Goal: Transaction & Acquisition: Purchase product/service

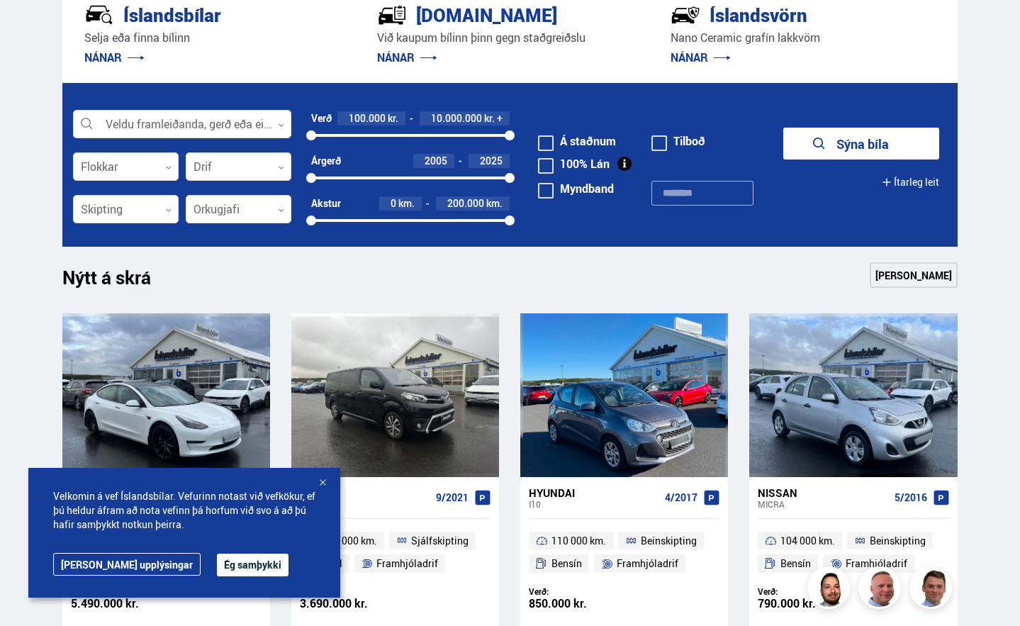
click at [323, 483] on div at bounding box center [322, 483] width 14 height 14
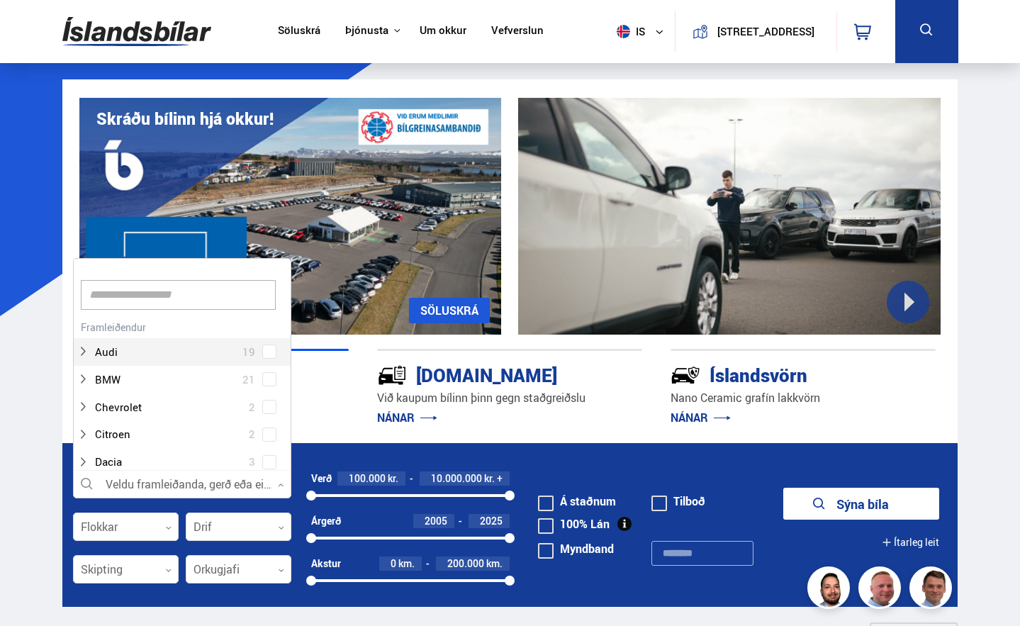
click at [222, 482] on div at bounding box center [182, 485] width 218 height 28
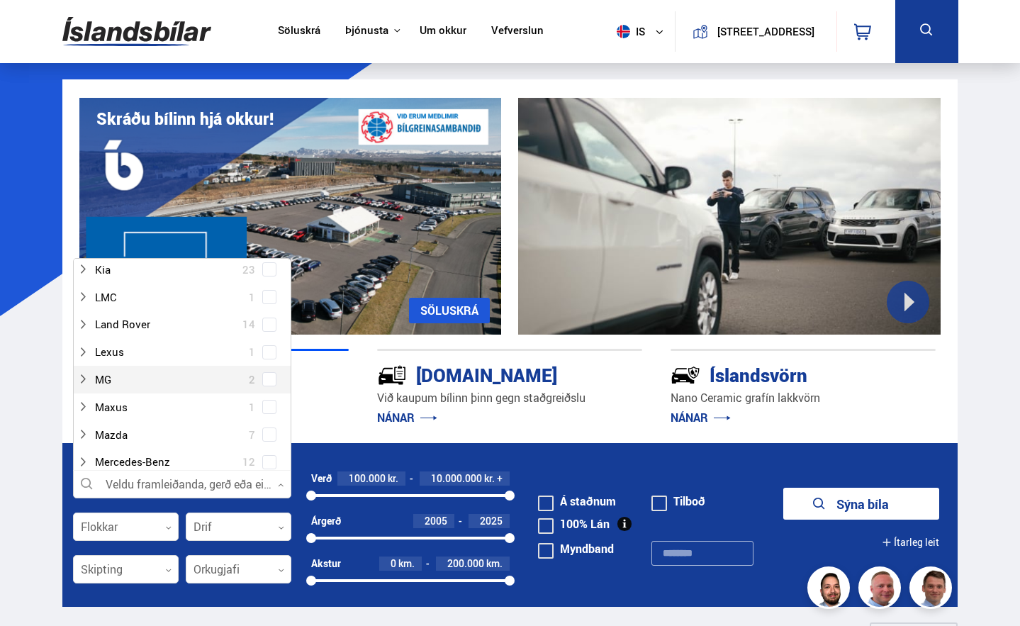
scroll to position [497, 0]
click at [220, 374] on div at bounding box center [167, 377] width 181 height 21
click at [267, 378] on span at bounding box center [270, 377] width 6 height 6
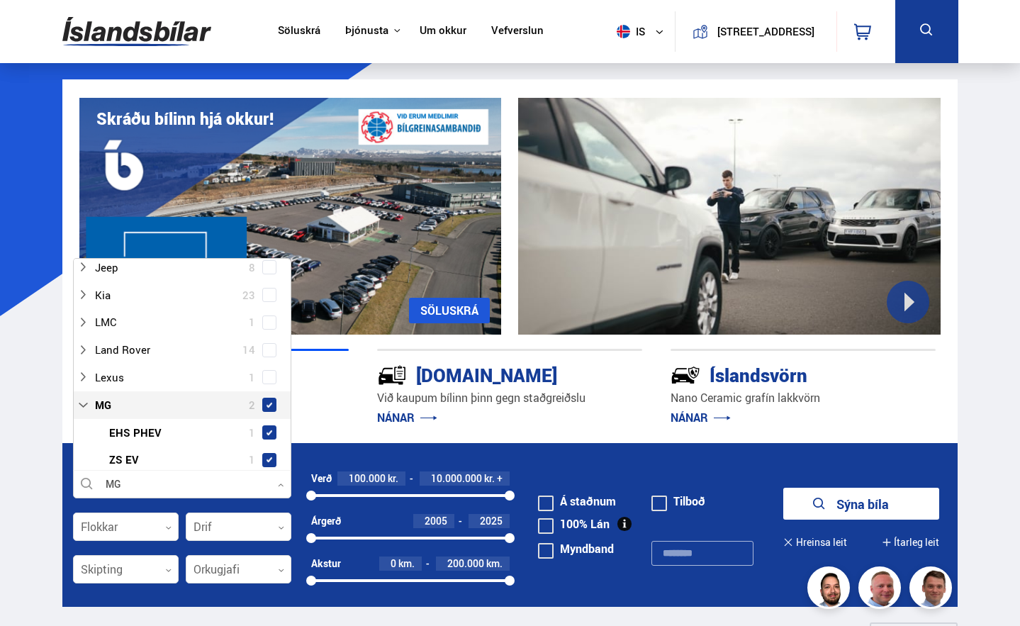
scroll to position [525, 0]
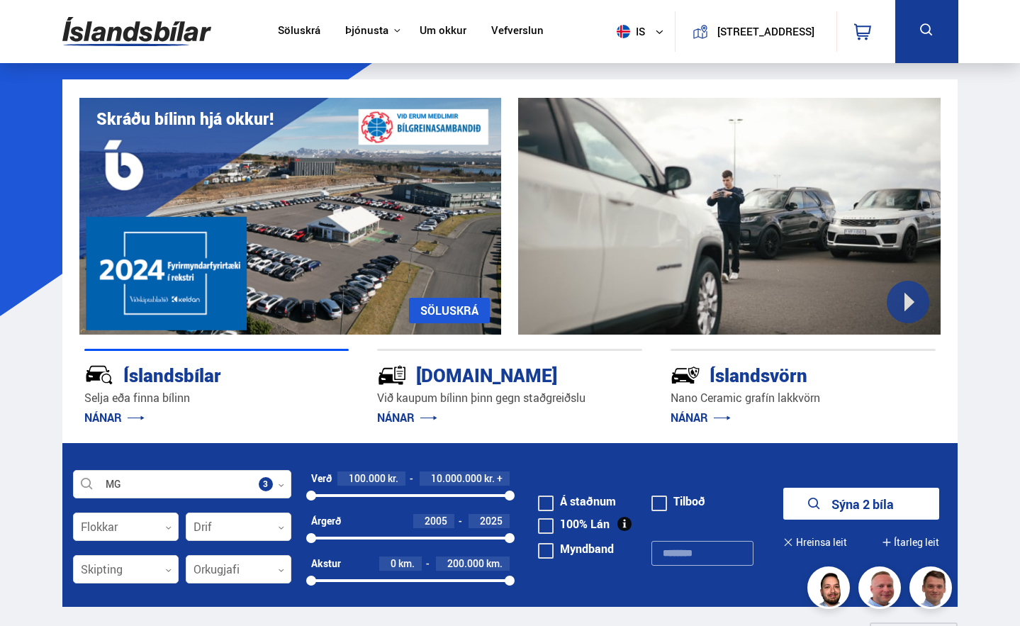
click at [878, 501] on button "Sýna 2 bíla" at bounding box center [861, 504] width 156 height 32
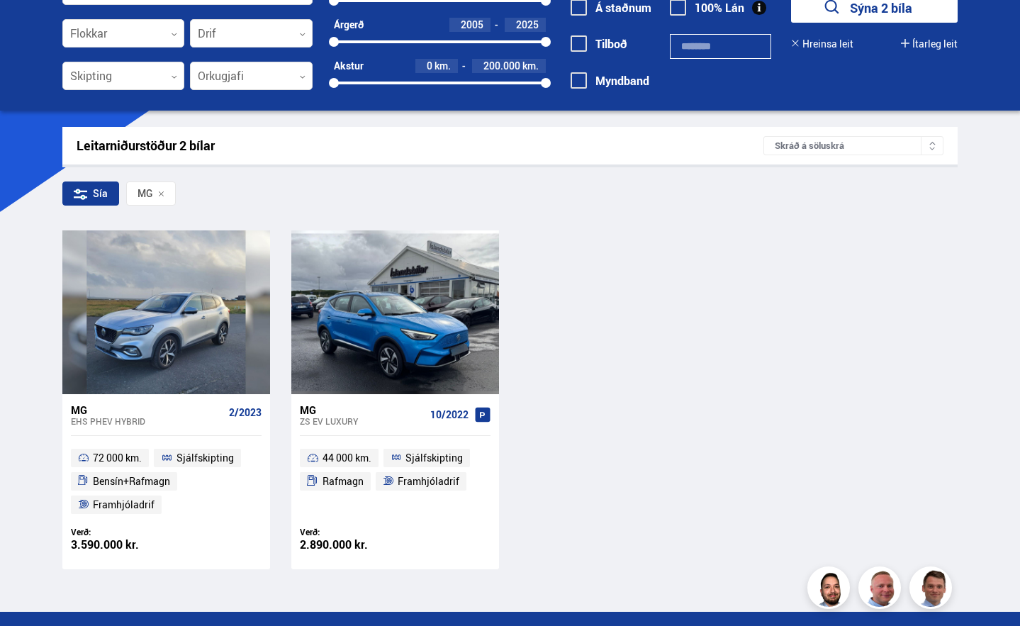
scroll to position [111, 0]
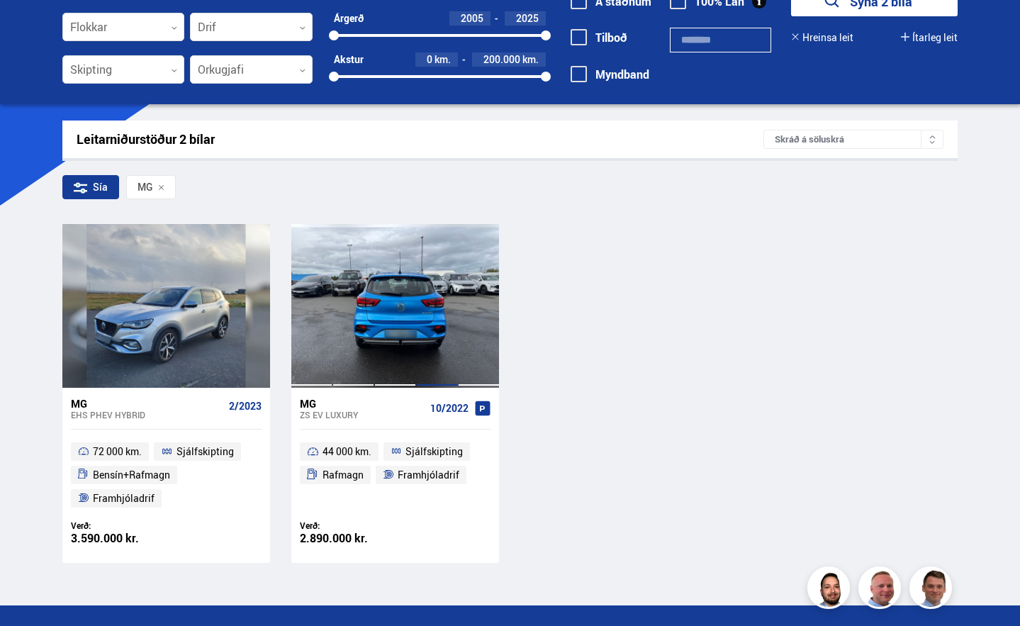
click at [428, 335] on div at bounding box center [437, 305] width 42 height 163
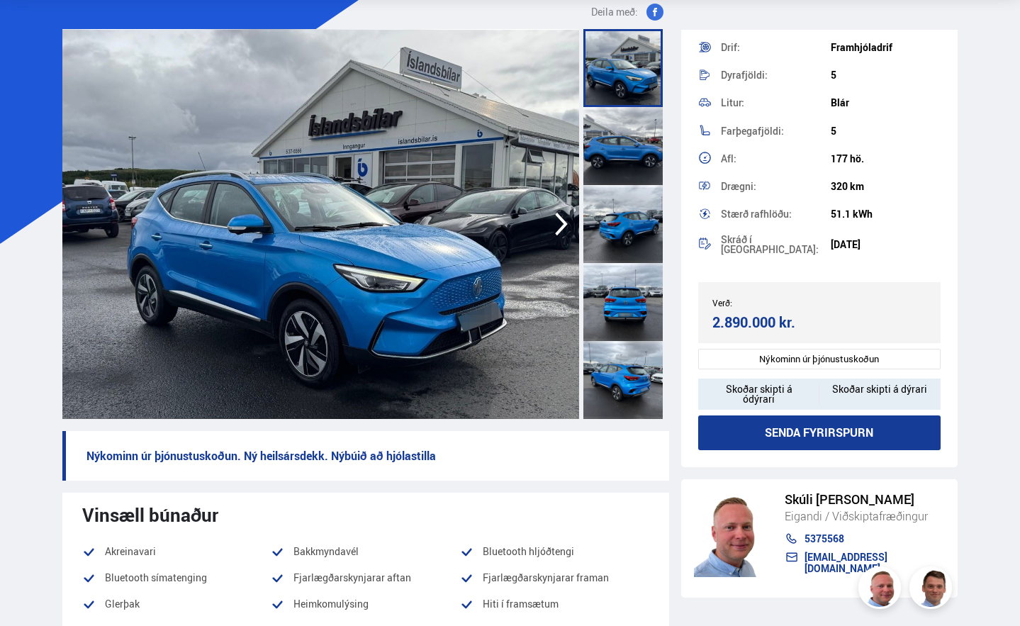
scroll to position [77, 0]
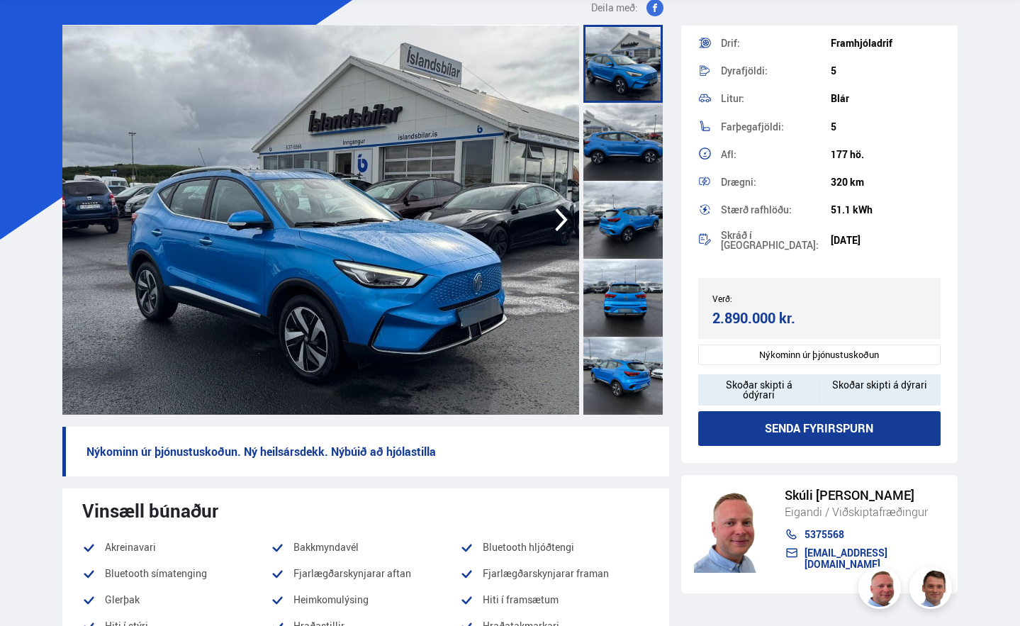
click at [565, 216] on icon "button" at bounding box center [561, 220] width 28 height 34
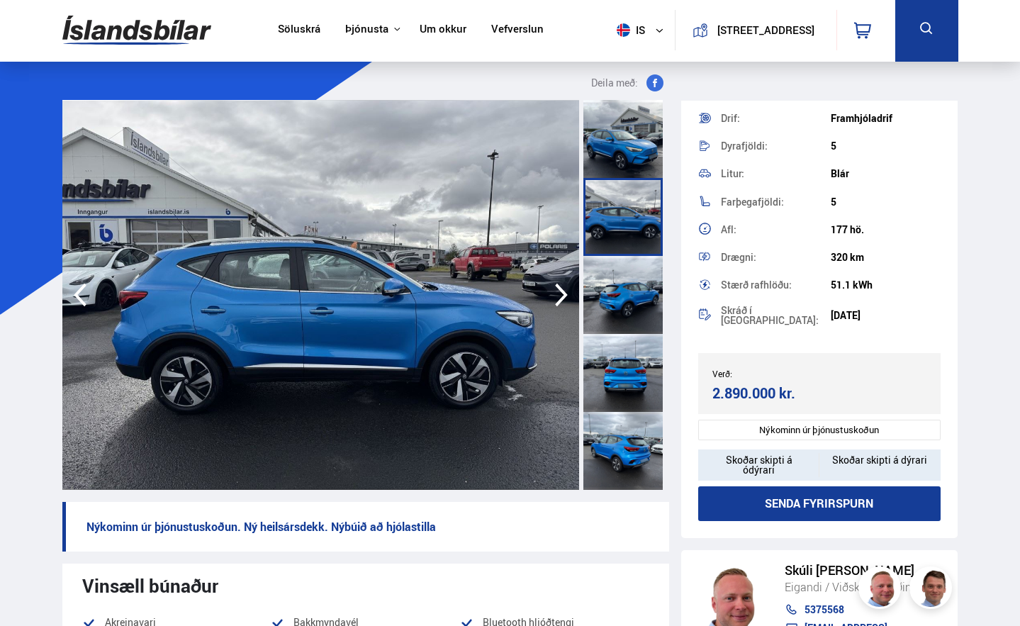
scroll to position [0, 0]
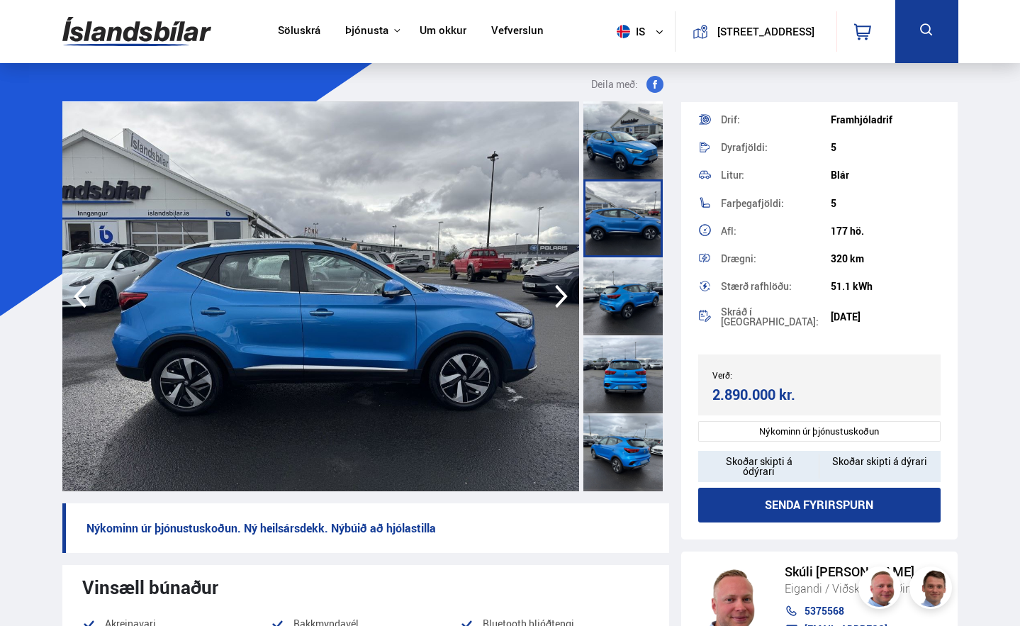
click at [307, 38] on link "Söluskrá" at bounding box center [299, 31] width 43 height 15
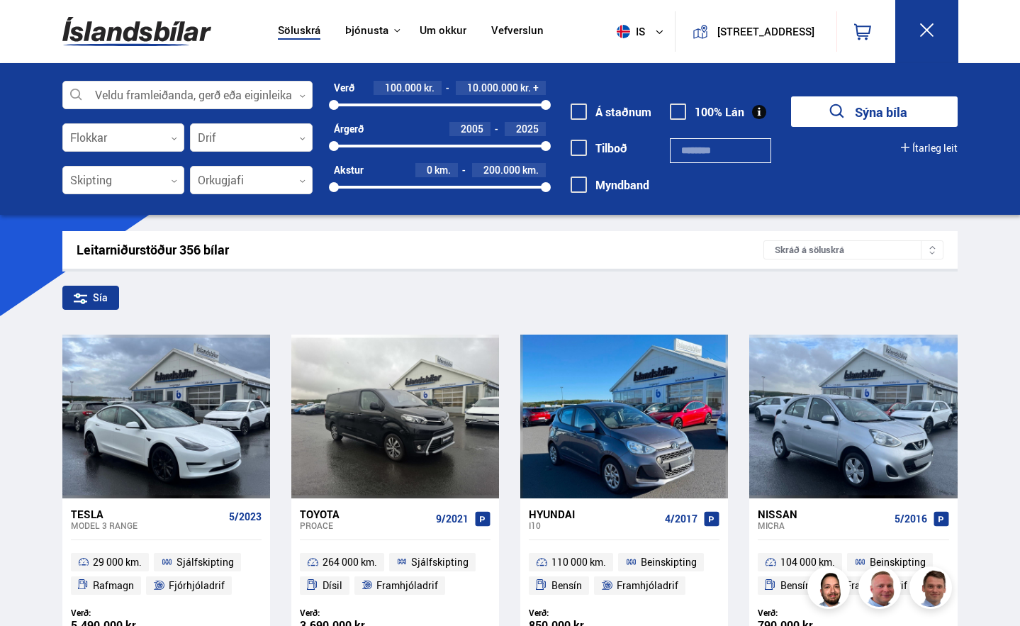
click at [147, 34] on img at bounding box center [136, 32] width 149 height 46
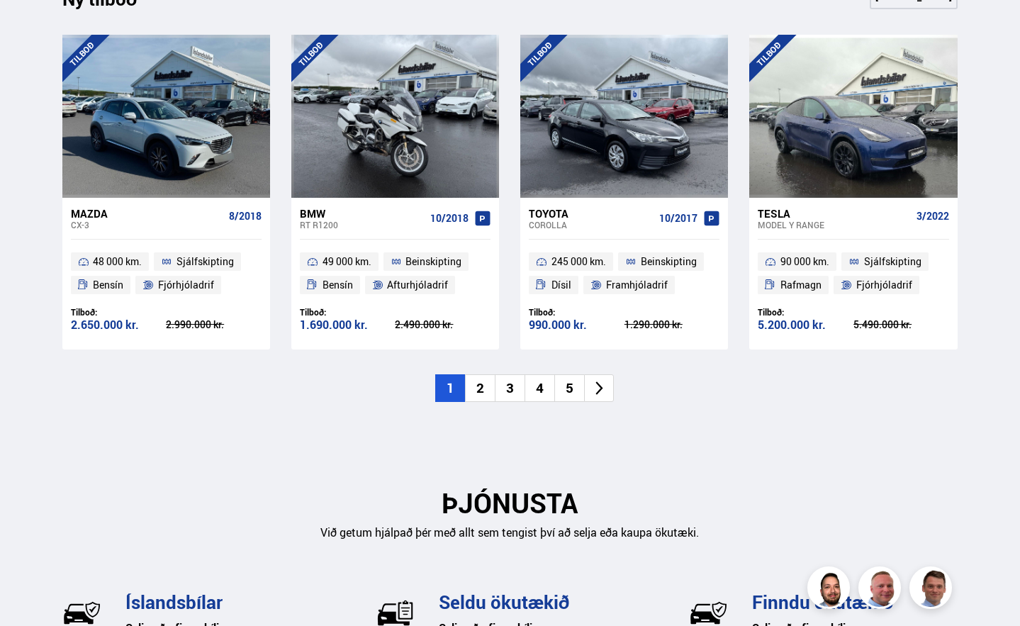
scroll to position [1462, 0]
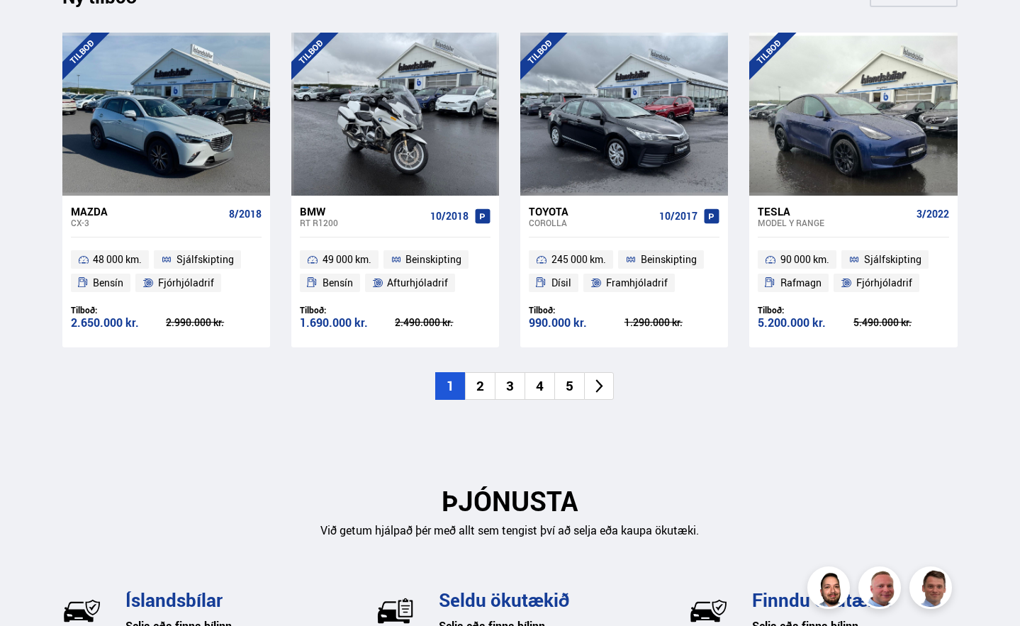
click at [481, 396] on li "2" at bounding box center [480, 386] width 30 height 28
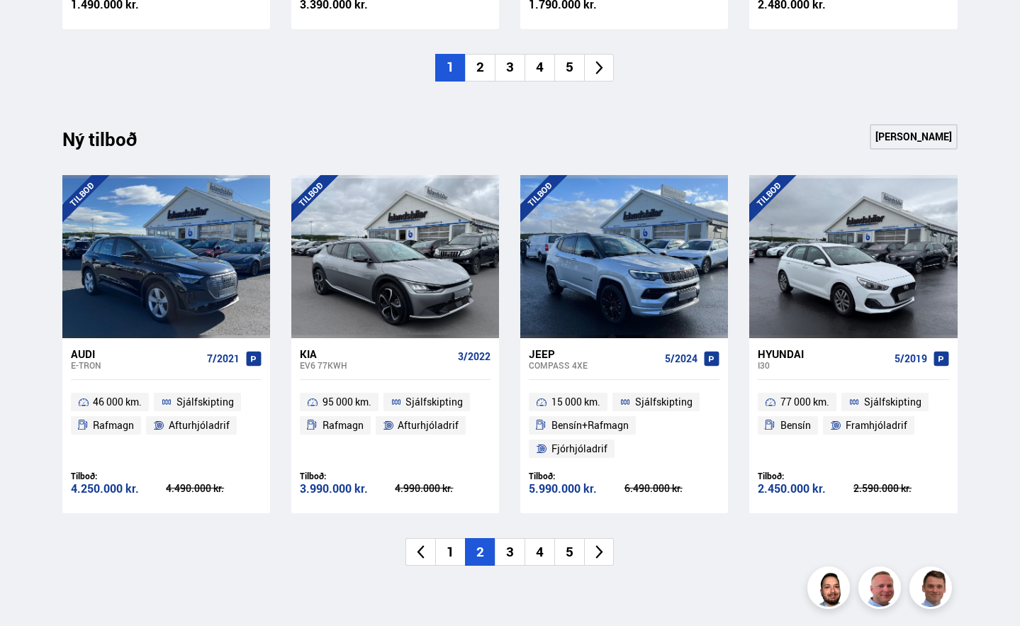
scroll to position [1320, 0]
click at [503, 552] on li "3" at bounding box center [510, 551] width 30 height 28
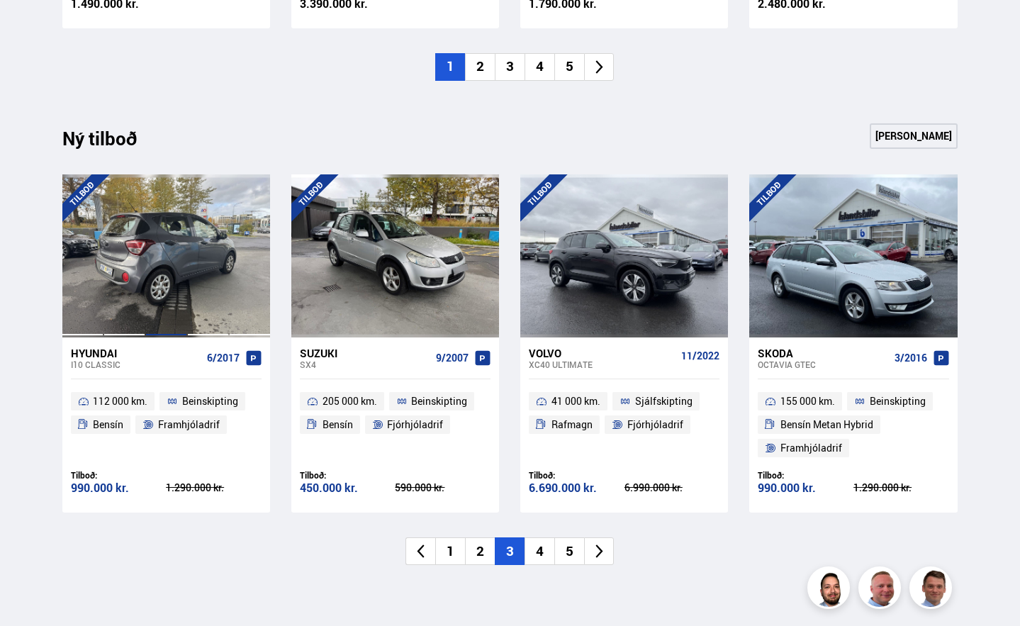
click at [169, 254] on div at bounding box center [166, 255] width 42 height 163
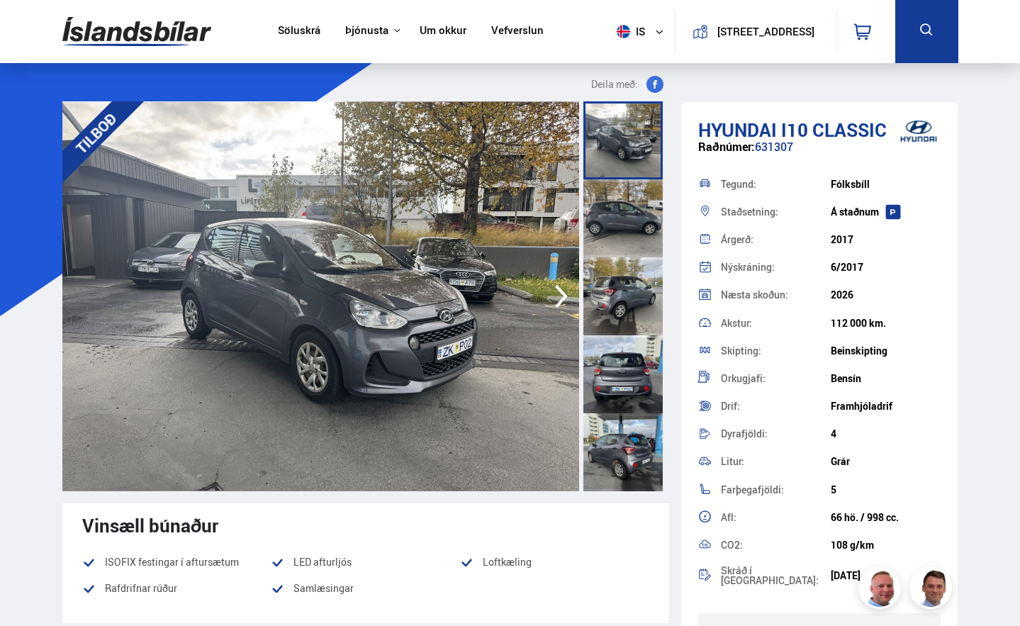
click at [550, 289] on icon "button" at bounding box center [561, 296] width 28 height 34
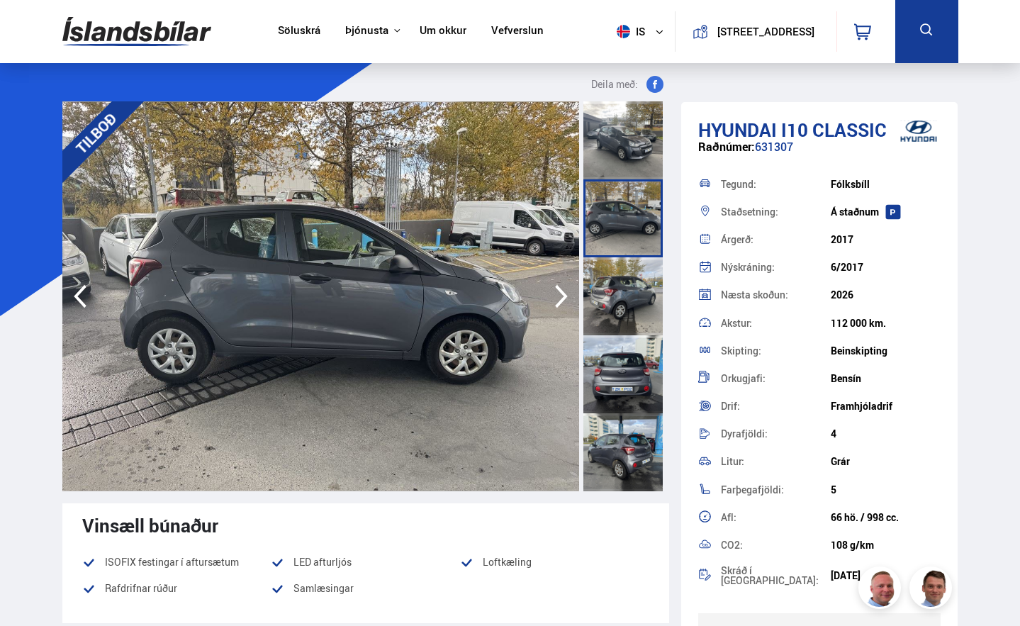
click at [550, 290] on icon "button" at bounding box center [561, 296] width 28 height 34
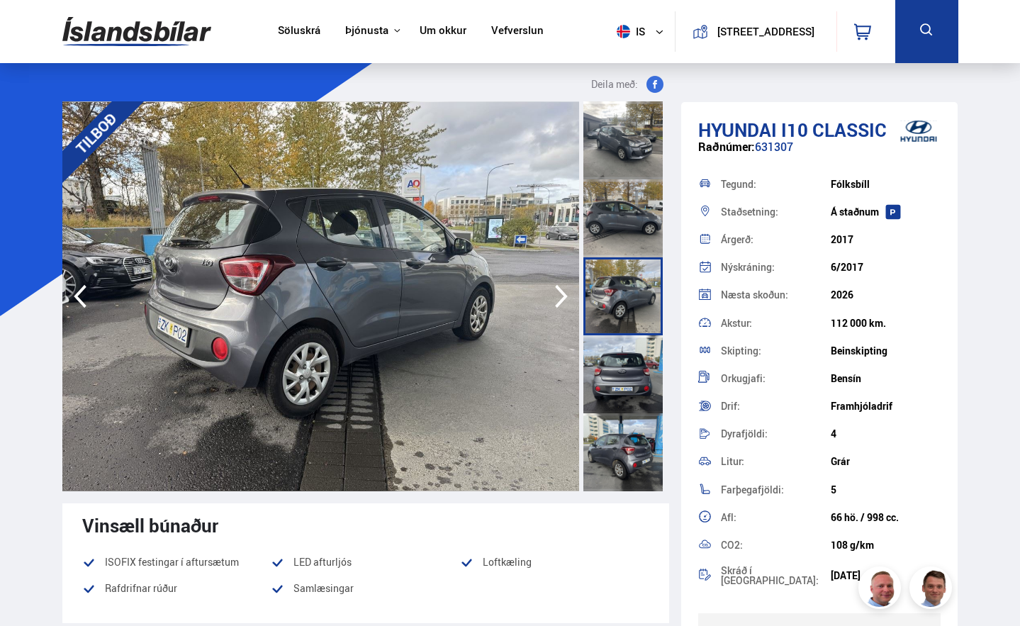
click at [550, 290] on icon "button" at bounding box center [561, 296] width 28 height 34
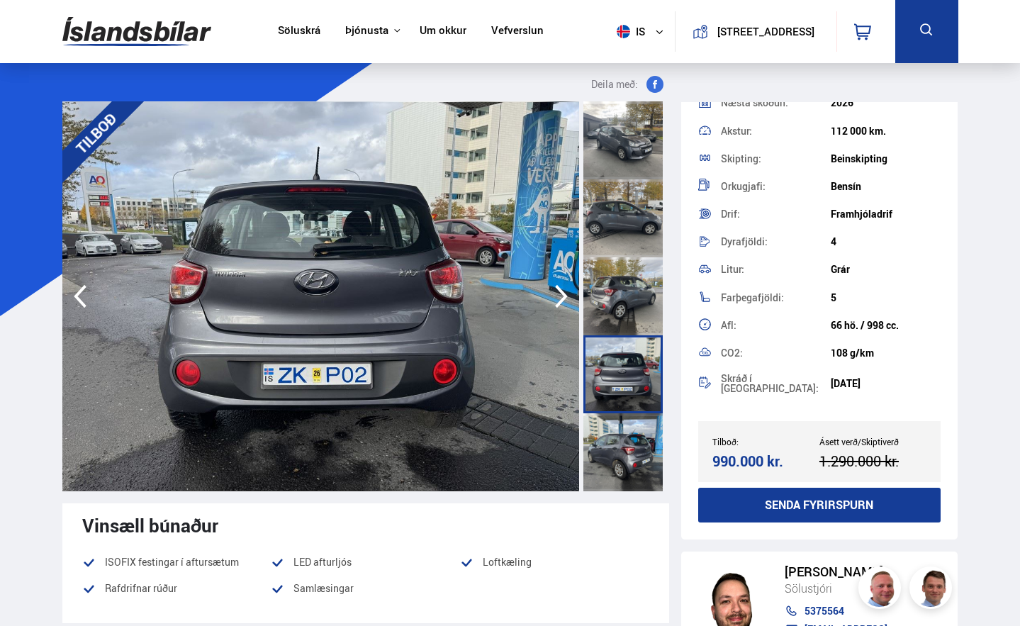
click at [296, 31] on link "Söluskrá" at bounding box center [299, 31] width 43 height 15
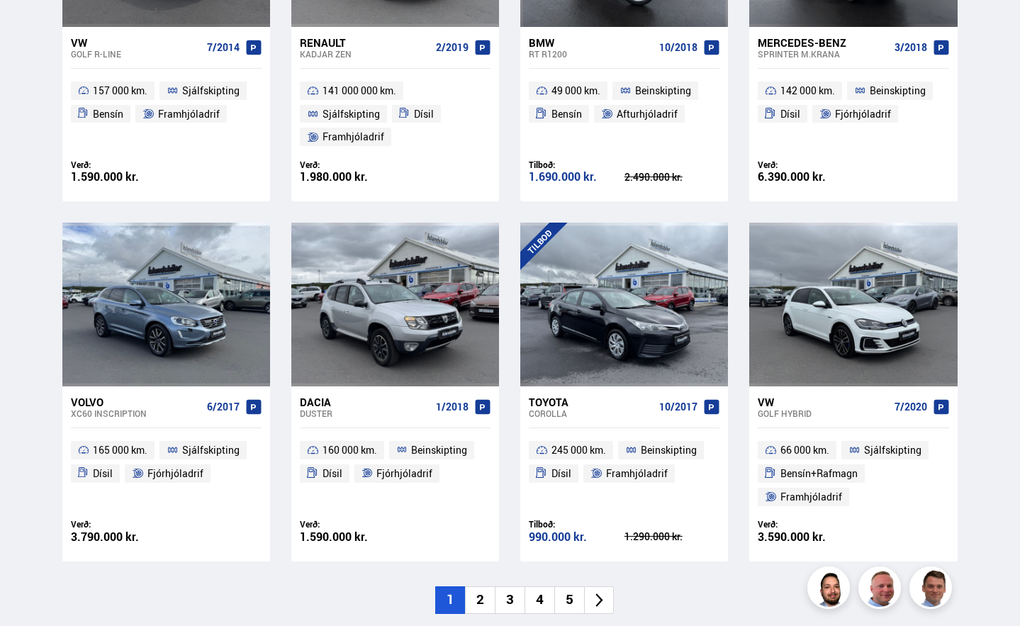
scroll to position [2162, 0]
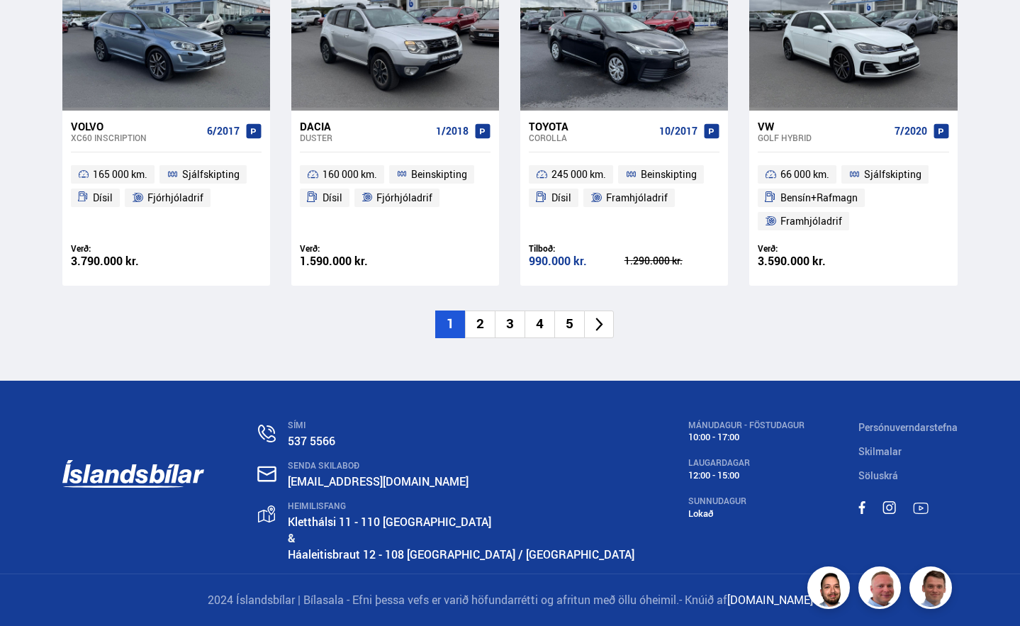
click at [564, 332] on li "5" at bounding box center [569, 325] width 30 height 28
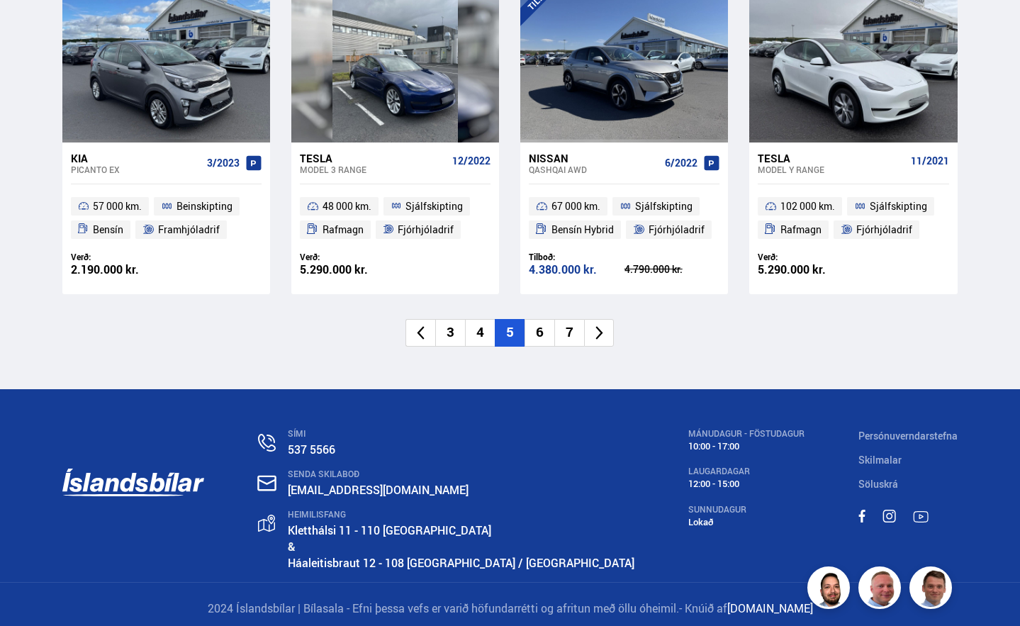
scroll to position [2140, 0]
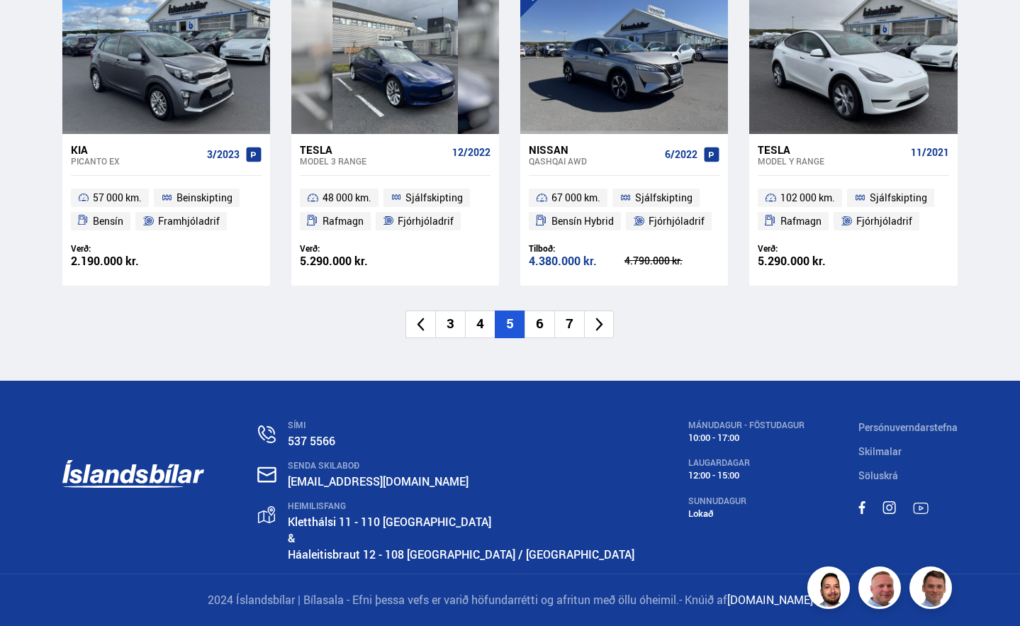
click at [543, 330] on li "6" at bounding box center [540, 325] width 30 height 28
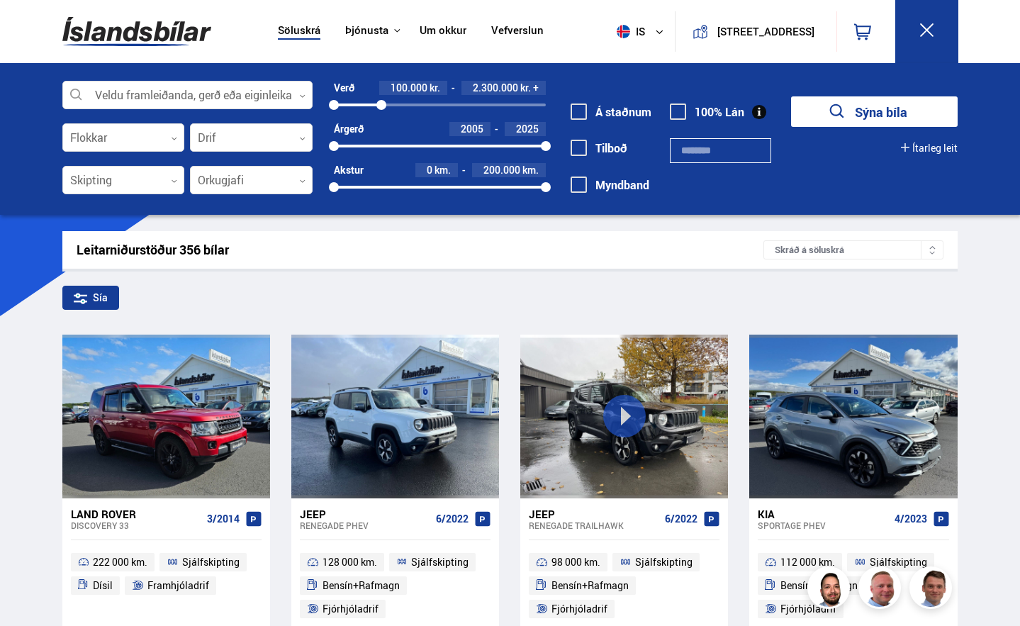
drag, startPoint x: 549, startPoint y: 105, endPoint x: 381, endPoint y: 116, distance: 167.6
click at [381, 116] on div "Verð 100.000 kr. 2.300.000 kr. + 100000 2304944 Árgerð 2005 2025 2005 2025 Akst…" at bounding box center [429, 142] width 233 height 123
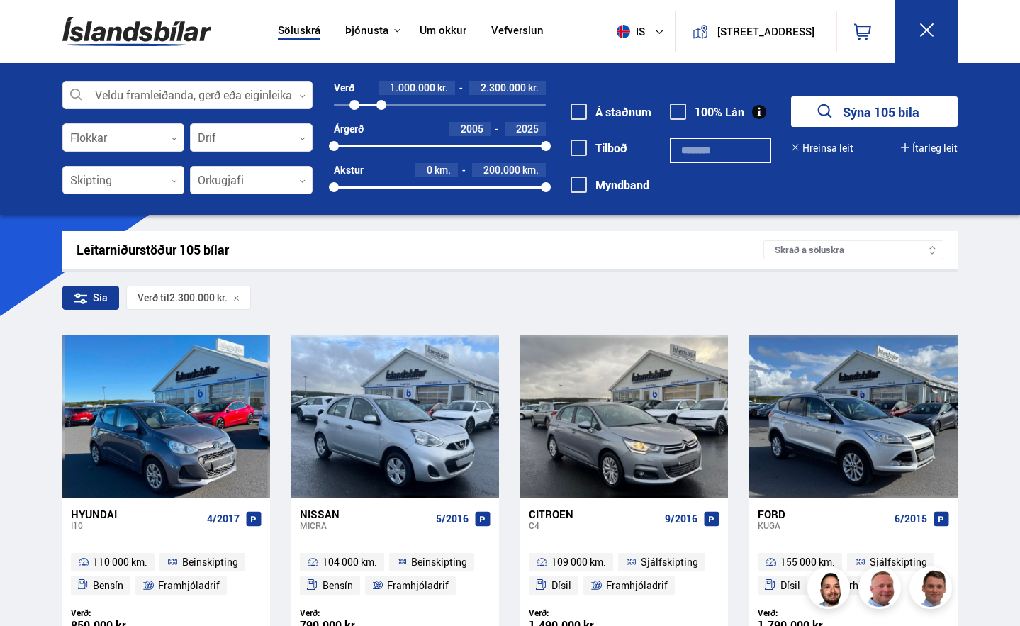
drag, startPoint x: 329, startPoint y: 104, endPoint x: 354, endPoint y: 105, distance: 25.5
click at [354, 105] on div at bounding box center [355, 105] width 10 height 10
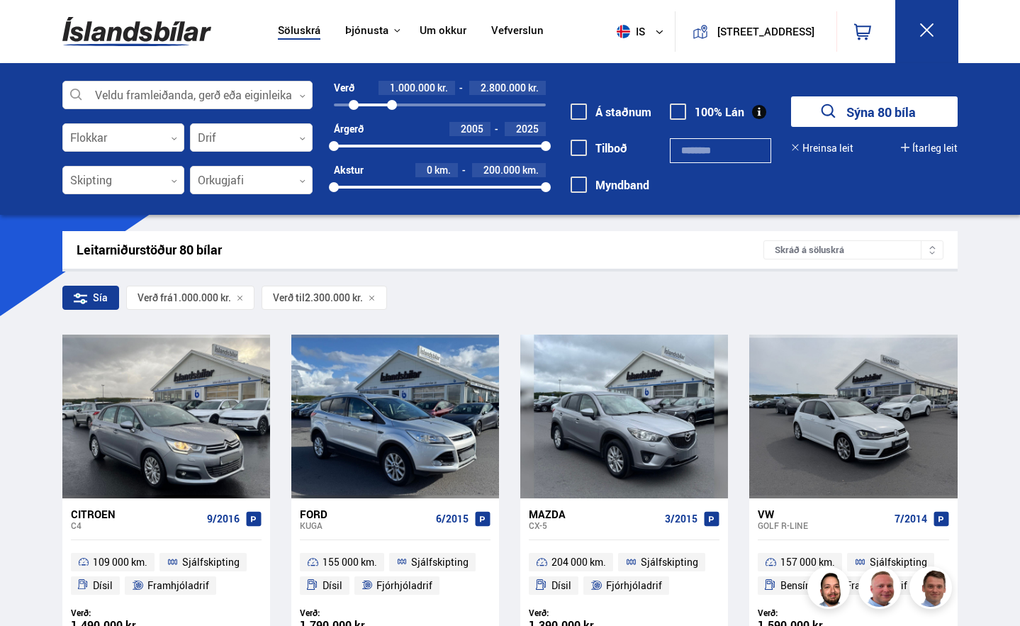
drag, startPoint x: 384, startPoint y: 106, endPoint x: 392, endPoint y: 107, distance: 8.6
click at [392, 107] on div at bounding box center [392, 105] width 10 height 10
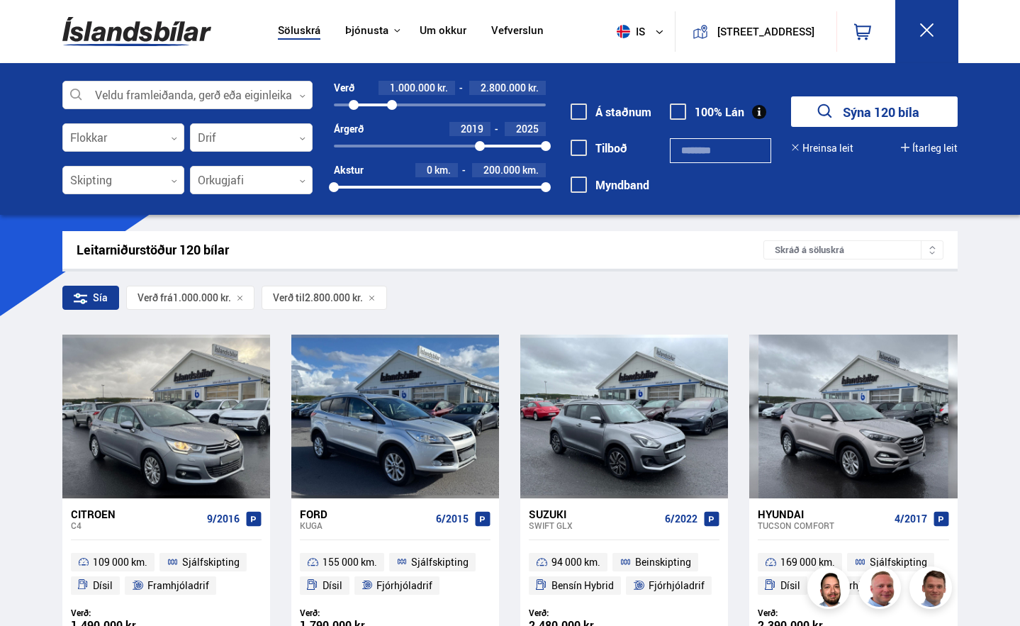
drag, startPoint x: 330, startPoint y: 142, endPoint x: 480, endPoint y: 145, distance: 149.6
click at [480, 145] on div at bounding box center [480, 146] width 10 height 10
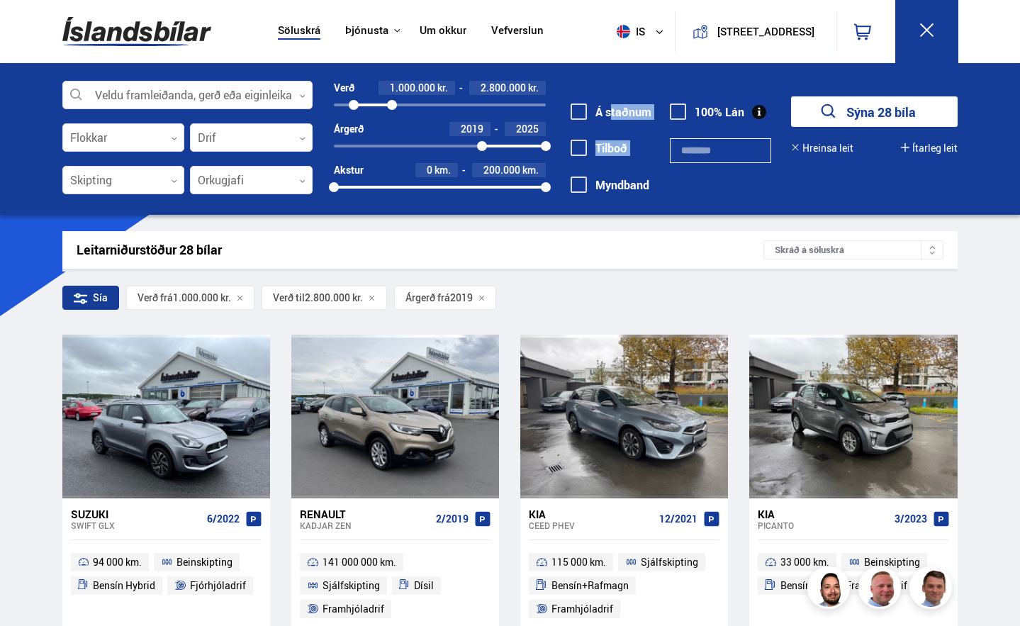
click at [549, 186] on div "Veldu framleiðanda, gerð eða eiginleika 0 Flokkar 0 Drif 0 Skipting 0 Orkugjafi…" at bounding box center [510, 146] width 919 height 130
drag, startPoint x: 544, startPoint y: 189, endPoint x: 480, endPoint y: 189, distance: 63.8
click at [480, 189] on div at bounding box center [483, 187] width 10 height 10
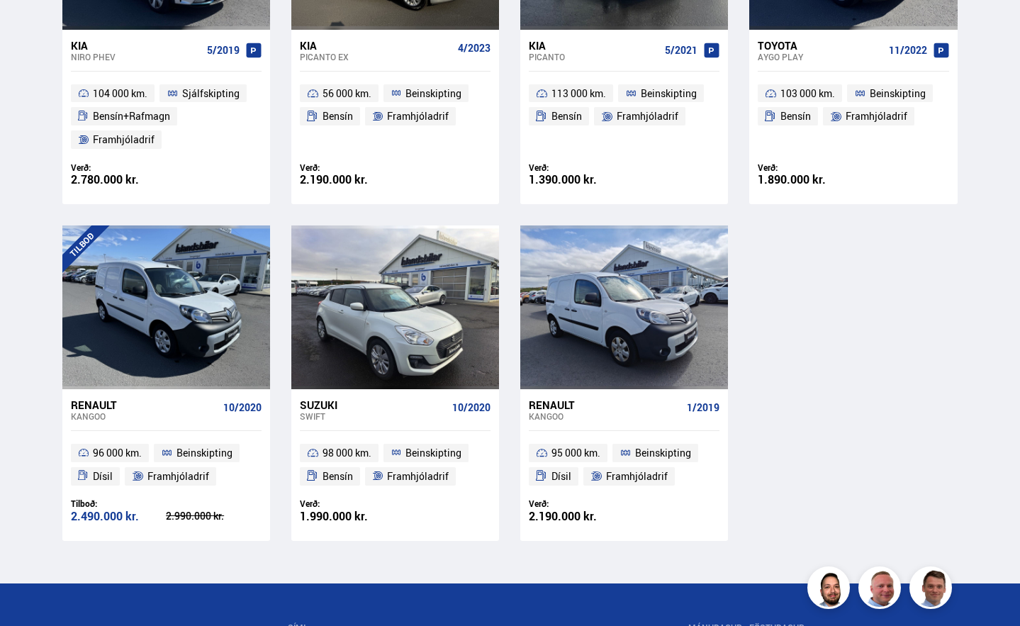
scroll to position [1911, 0]
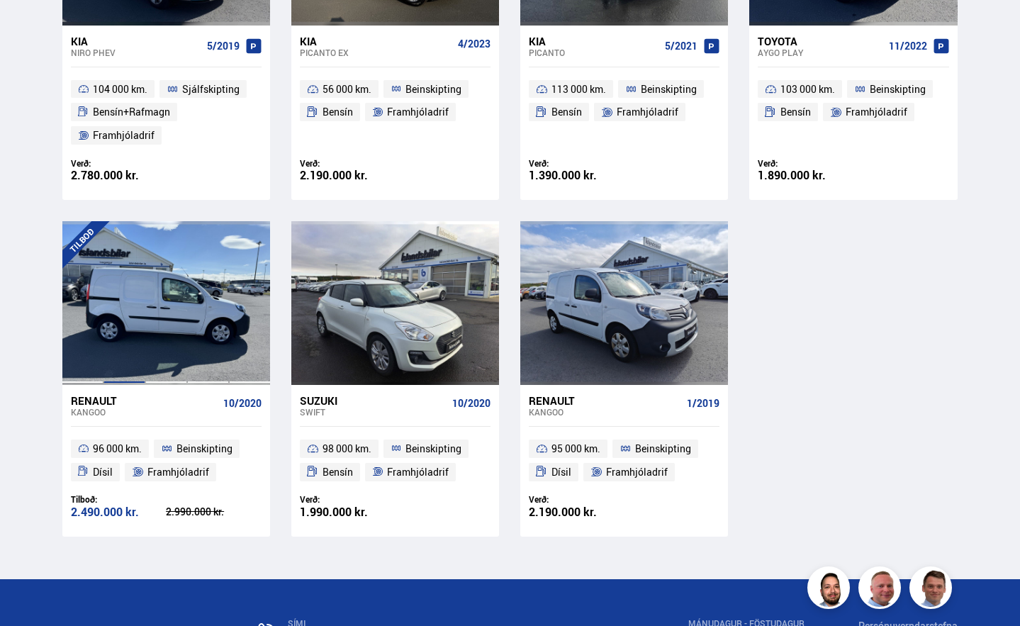
click at [126, 301] on div at bounding box center [125, 302] width 42 height 163
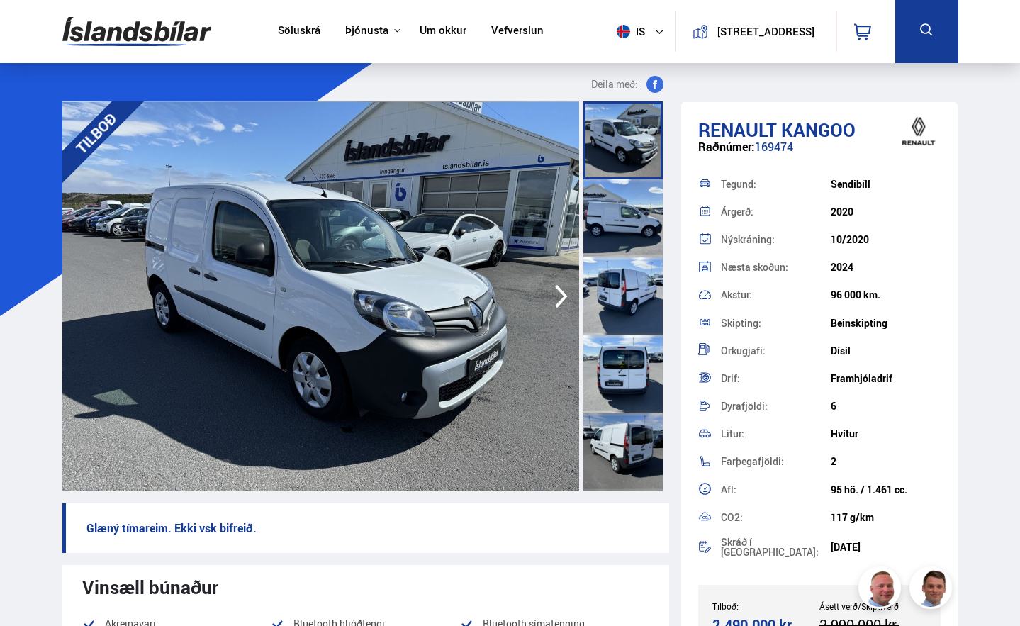
click at [561, 297] on icon "button" at bounding box center [561, 296] width 28 height 34
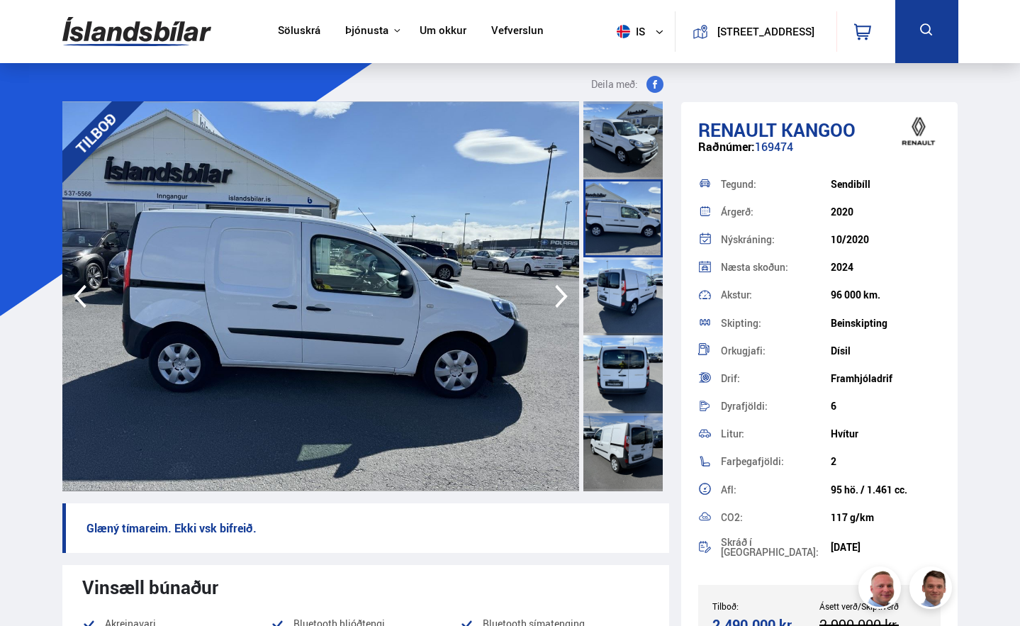
click at [561, 297] on icon "button" at bounding box center [561, 296] width 28 height 34
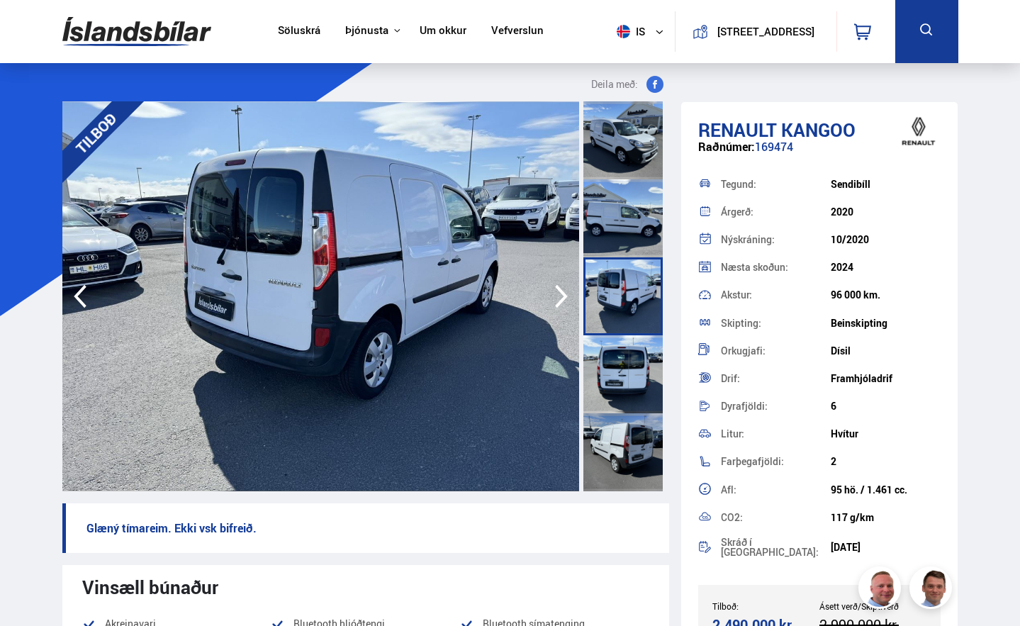
click at [561, 297] on icon "button" at bounding box center [561, 296] width 28 height 34
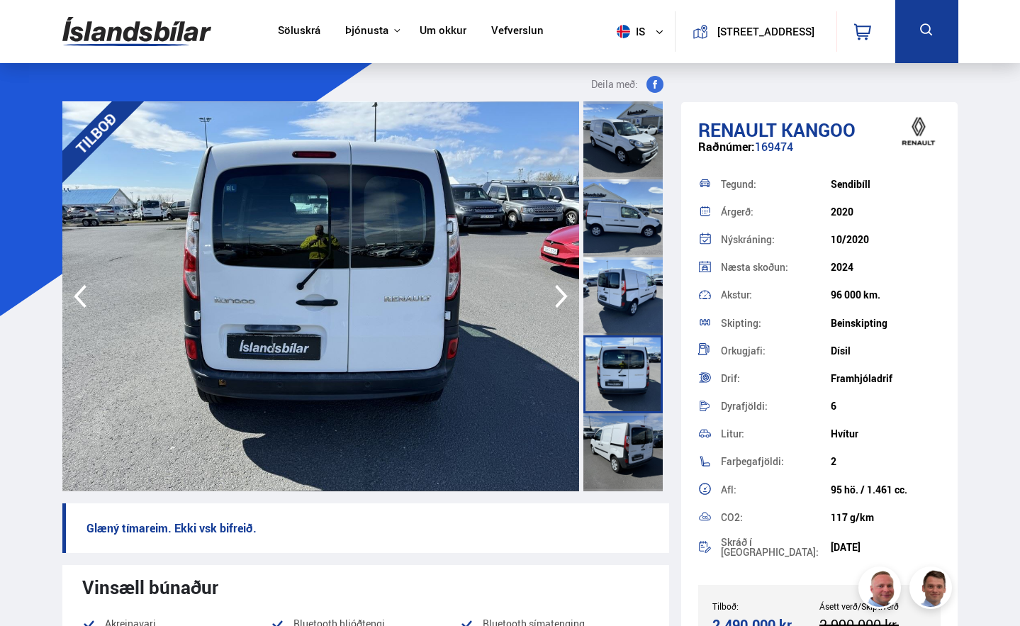
click at [561, 297] on icon "button" at bounding box center [561, 296] width 28 height 34
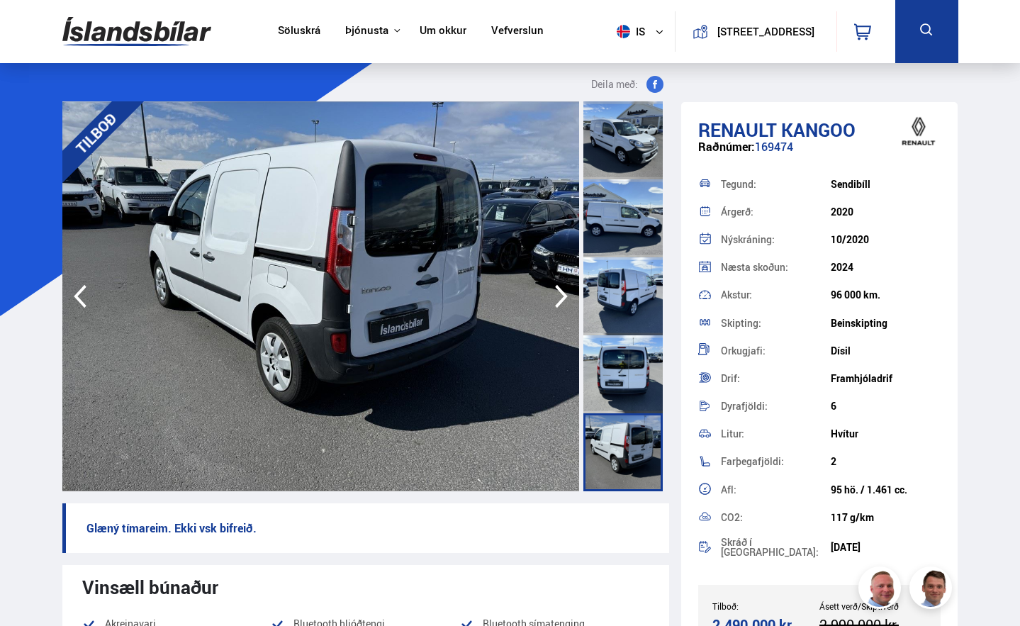
click at [561, 297] on icon "button" at bounding box center [561, 296] width 28 height 34
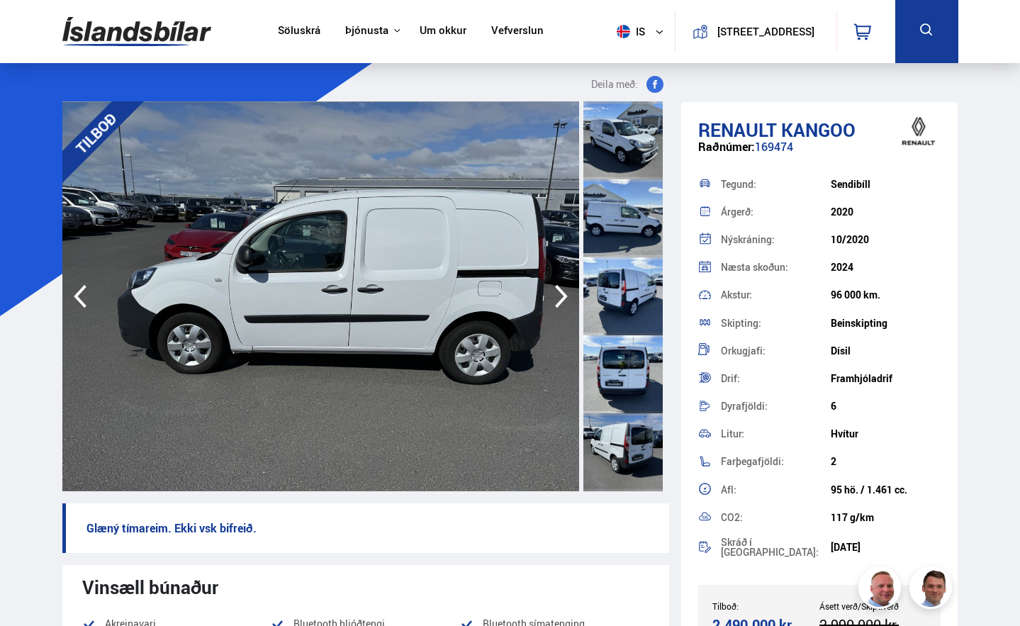
click at [561, 297] on icon "button" at bounding box center [561, 296] width 28 height 34
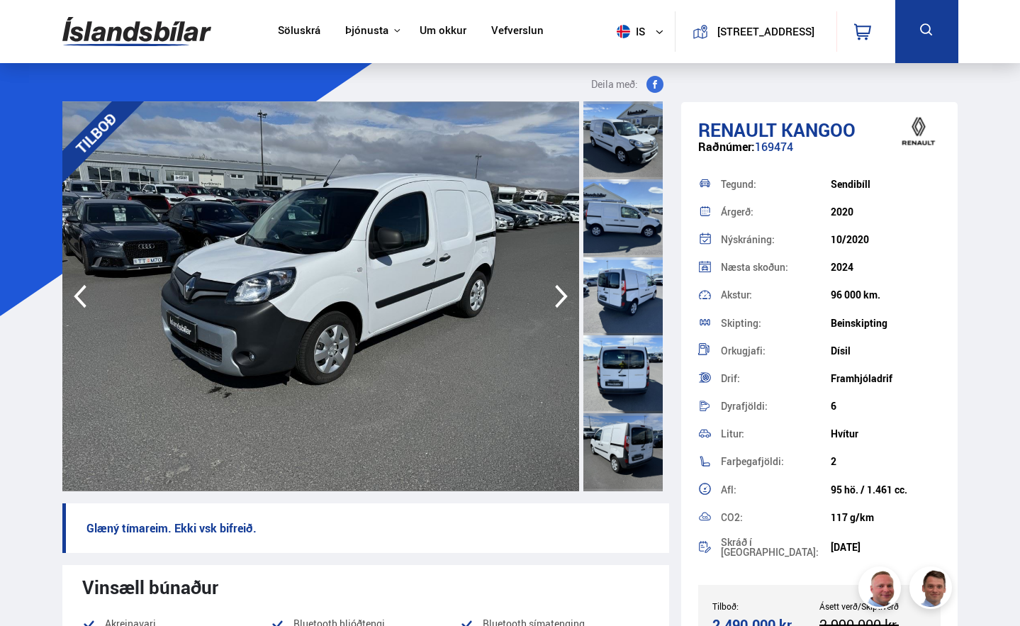
click at [561, 297] on icon "button" at bounding box center [561, 296] width 28 height 34
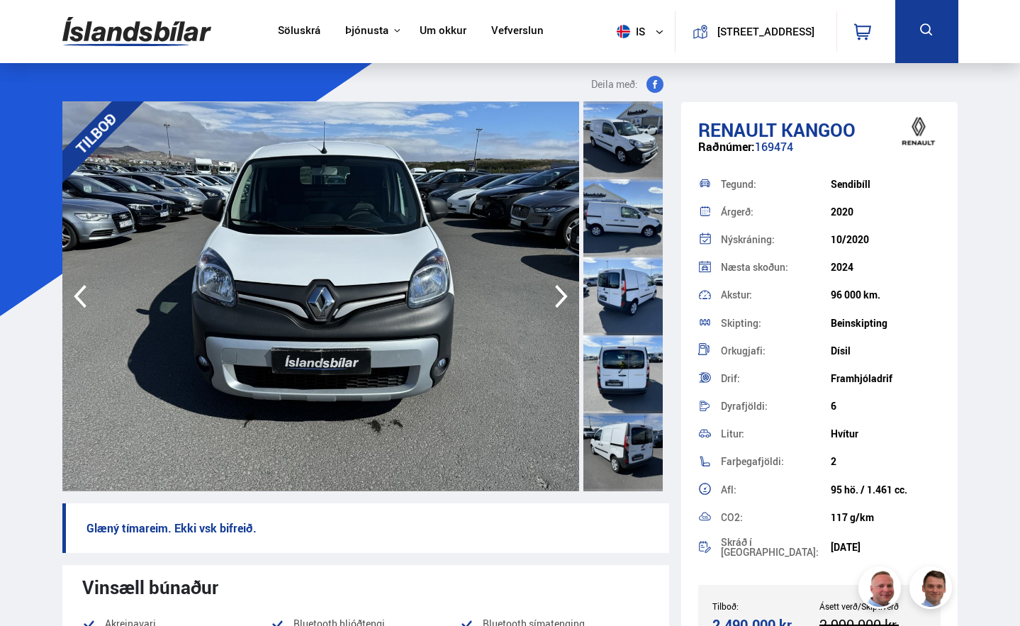
click at [561, 297] on icon "button" at bounding box center [561, 296] width 28 height 34
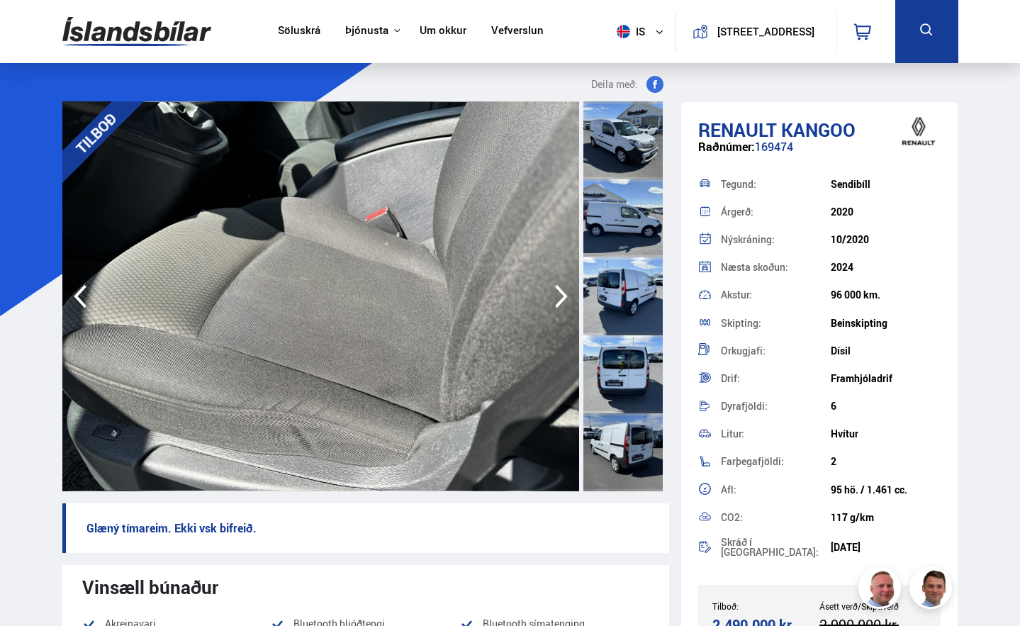
click at [561, 297] on icon "button" at bounding box center [561, 296] width 28 height 34
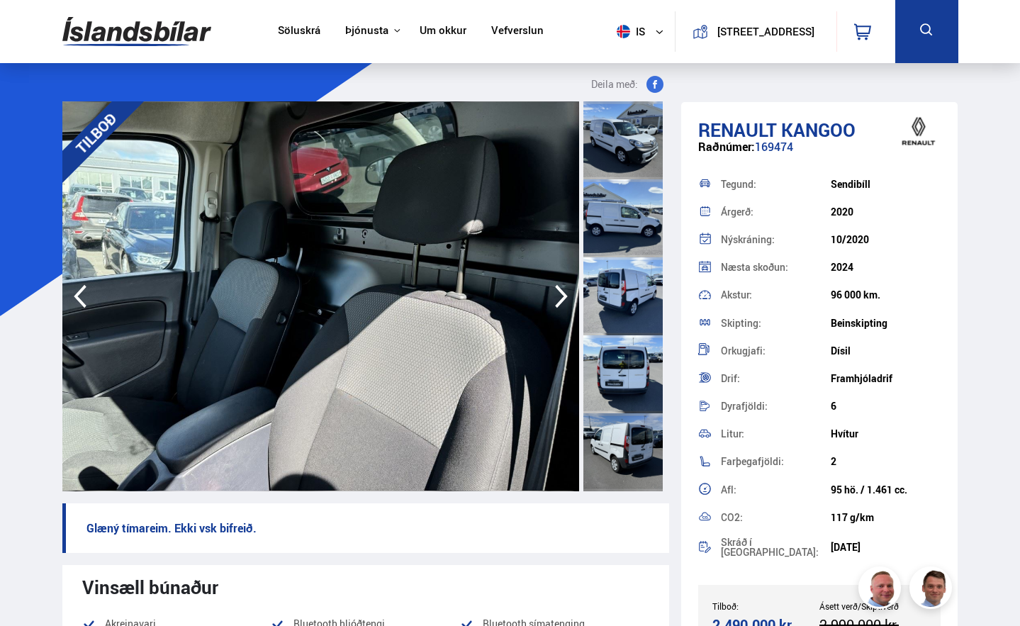
click at [561, 297] on icon "button" at bounding box center [561, 296] width 28 height 34
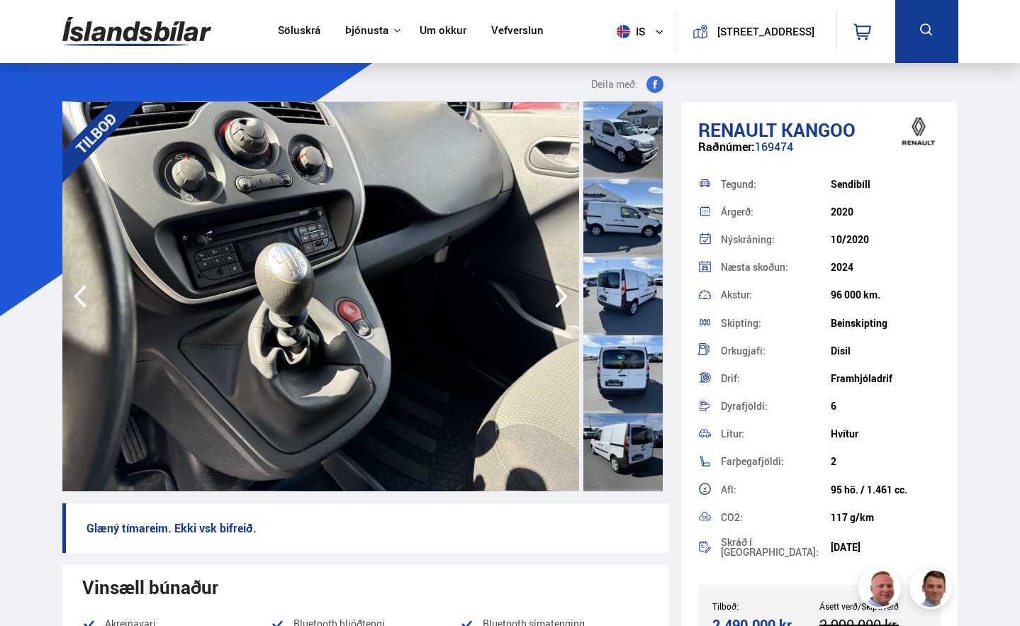
click at [561, 297] on icon "button" at bounding box center [561, 296] width 28 height 34
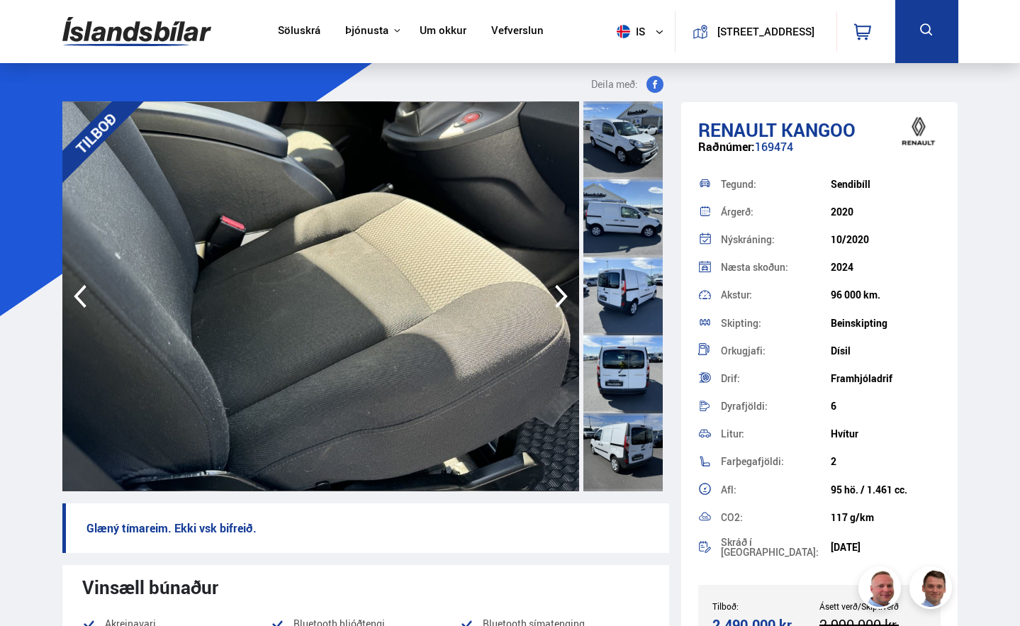
click at [561, 297] on icon "button" at bounding box center [561, 296] width 28 height 34
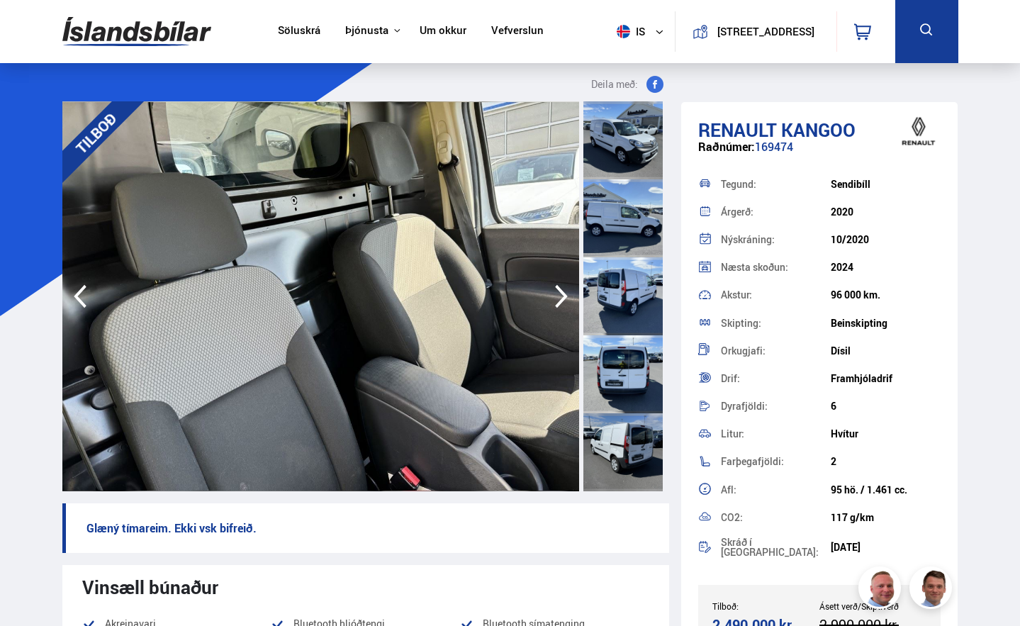
click at [24, 45] on div "Söluskrá Þjónusta Íslandsbílar [DOMAIN_NAME] Íslandsvörn Leiðbeiningar Um okkur…" at bounding box center [510, 31] width 1020 height 63
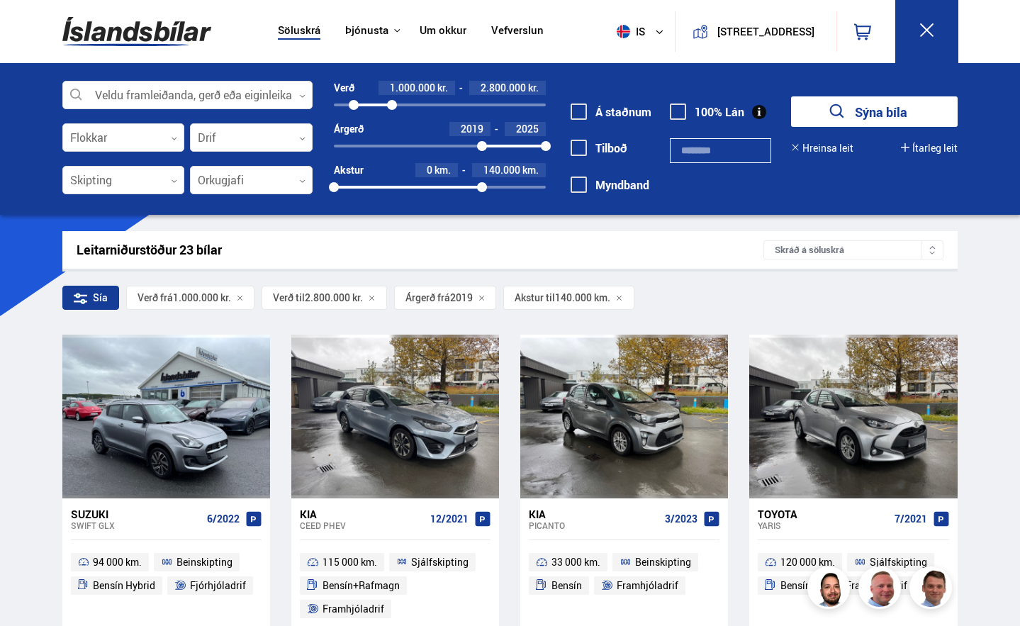
scroll to position [2064, 0]
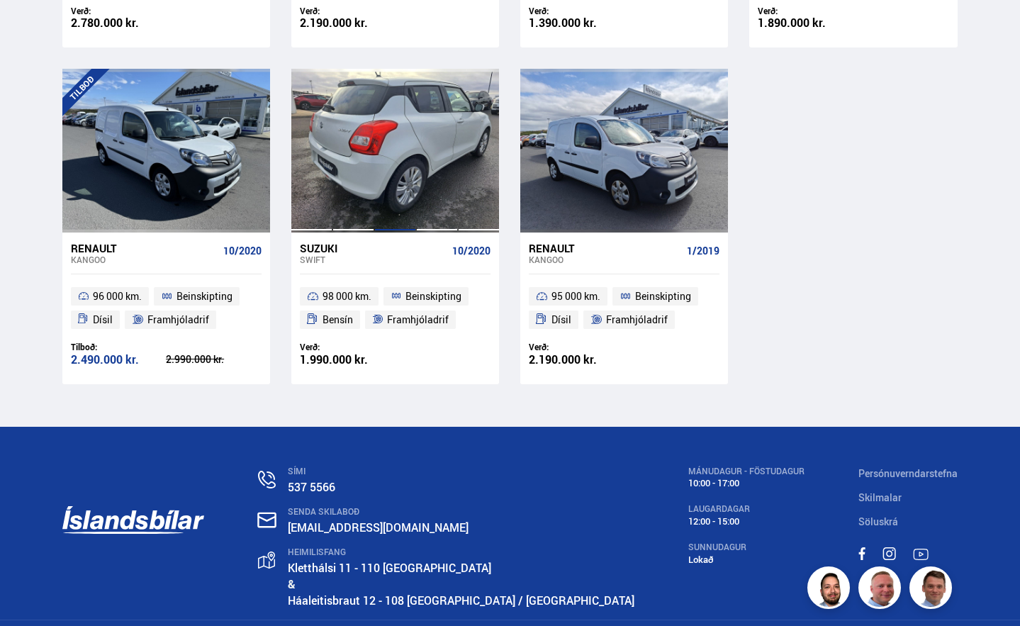
click at [400, 147] on div at bounding box center [395, 150] width 42 height 163
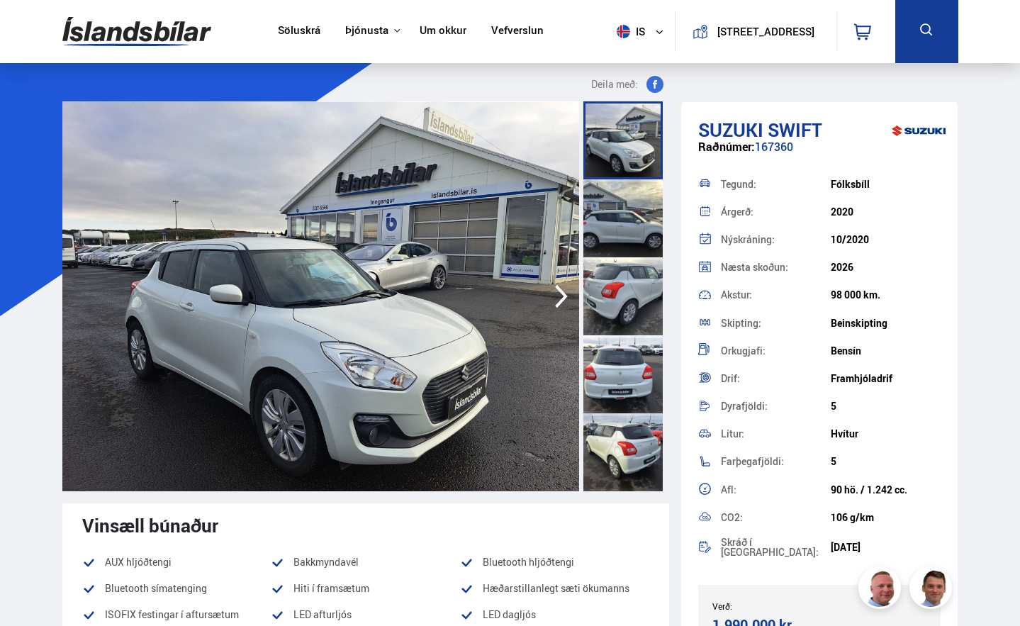
click at [554, 292] on icon "button" at bounding box center [561, 296] width 28 height 34
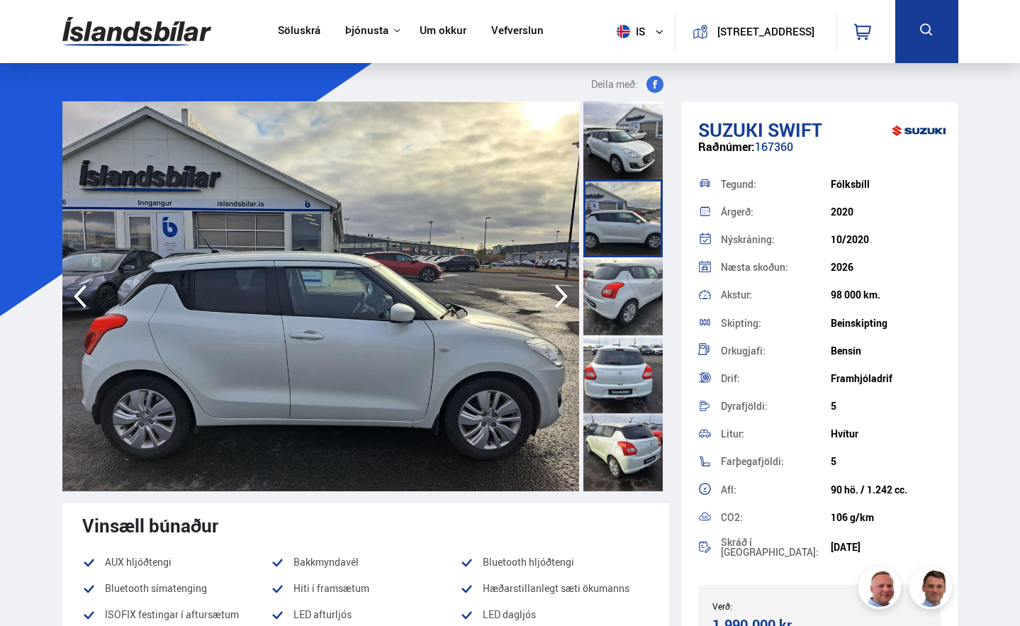
click at [554, 292] on icon "button" at bounding box center [561, 296] width 28 height 34
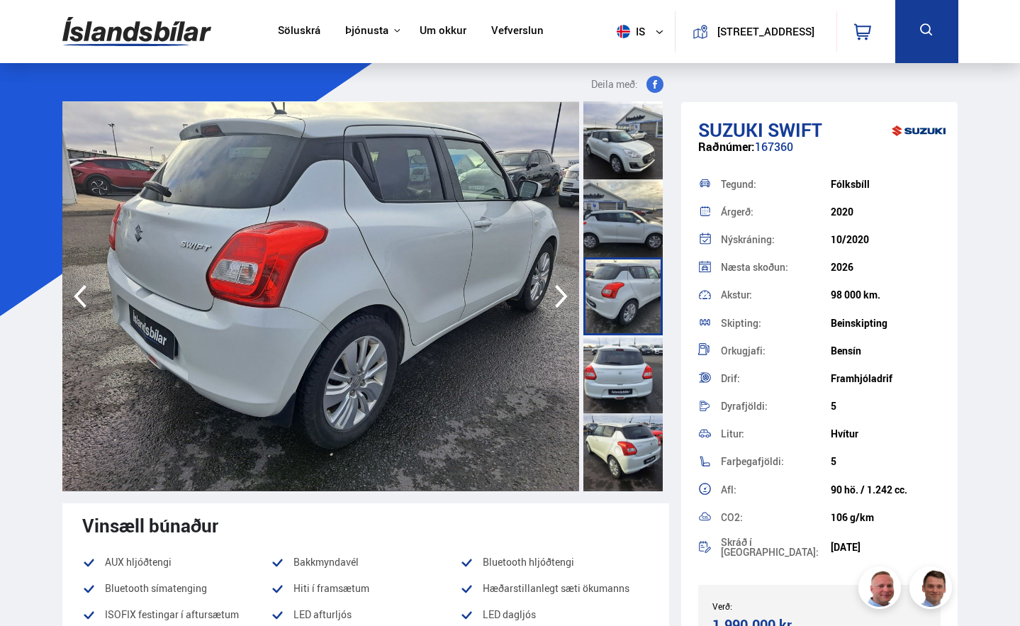
click at [554, 292] on icon "button" at bounding box center [561, 296] width 28 height 34
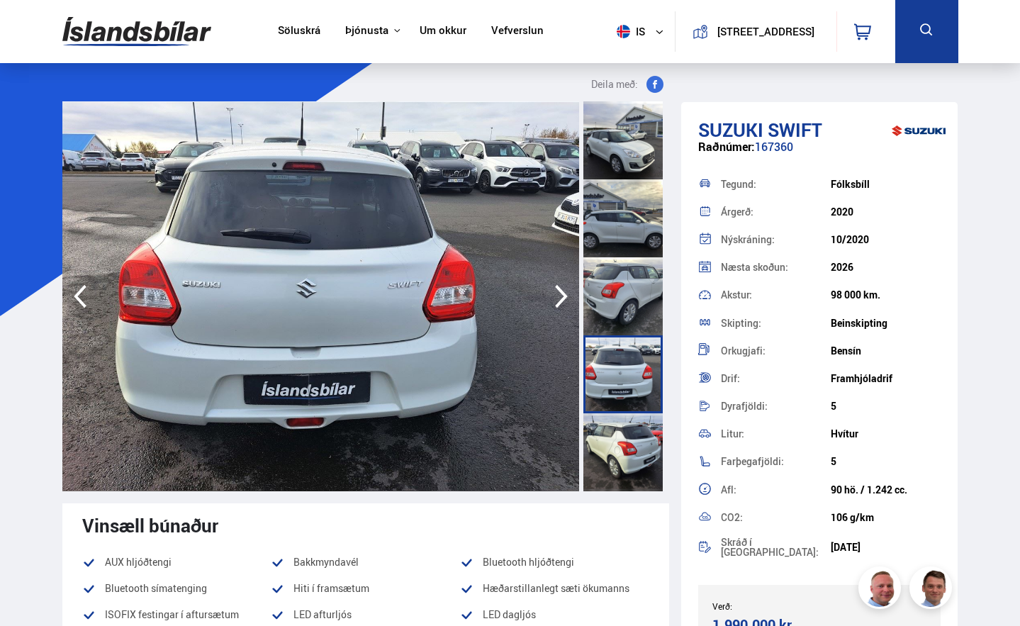
click at [554, 293] on icon "button" at bounding box center [561, 296] width 28 height 34
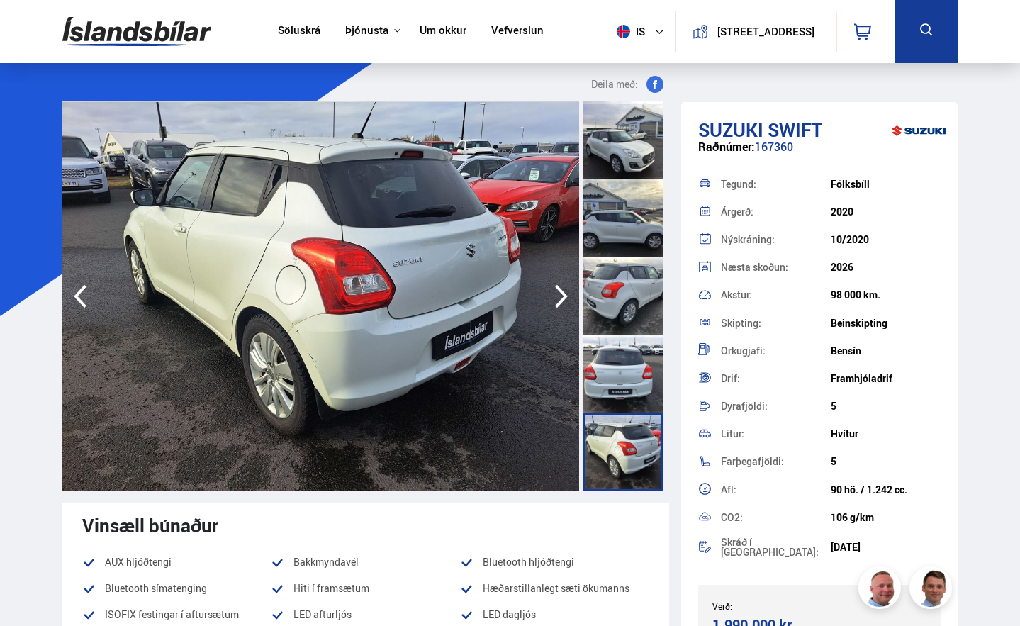
click at [554, 293] on icon "button" at bounding box center [561, 296] width 28 height 34
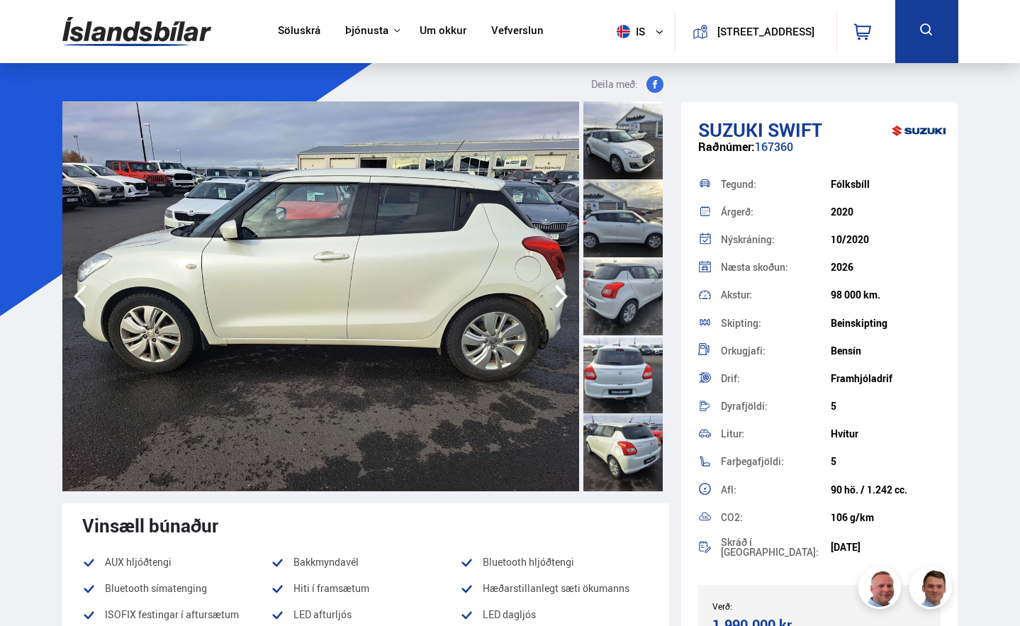
click at [554, 293] on icon "button" at bounding box center [561, 296] width 28 height 34
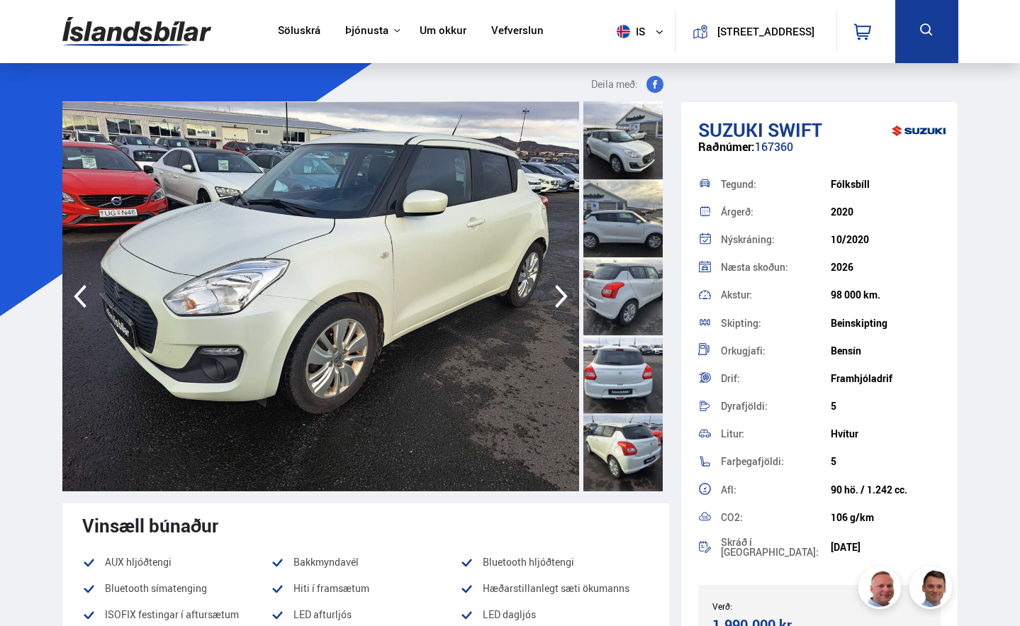
click at [554, 293] on icon "button" at bounding box center [561, 296] width 28 height 34
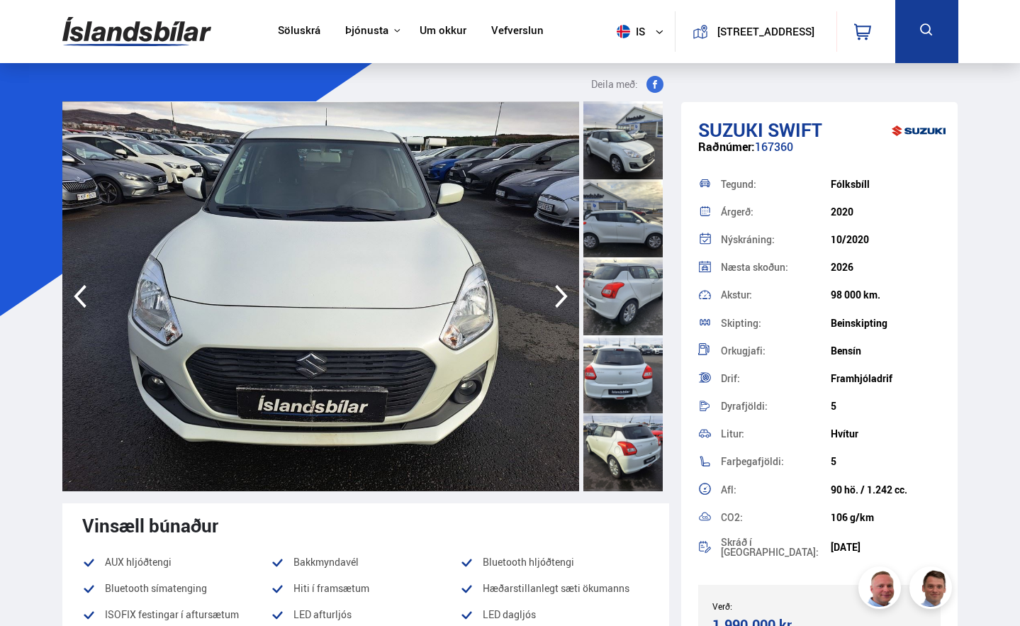
click at [554, 293] on icon "button" at bounding box center [561, 296] width 28 height 34
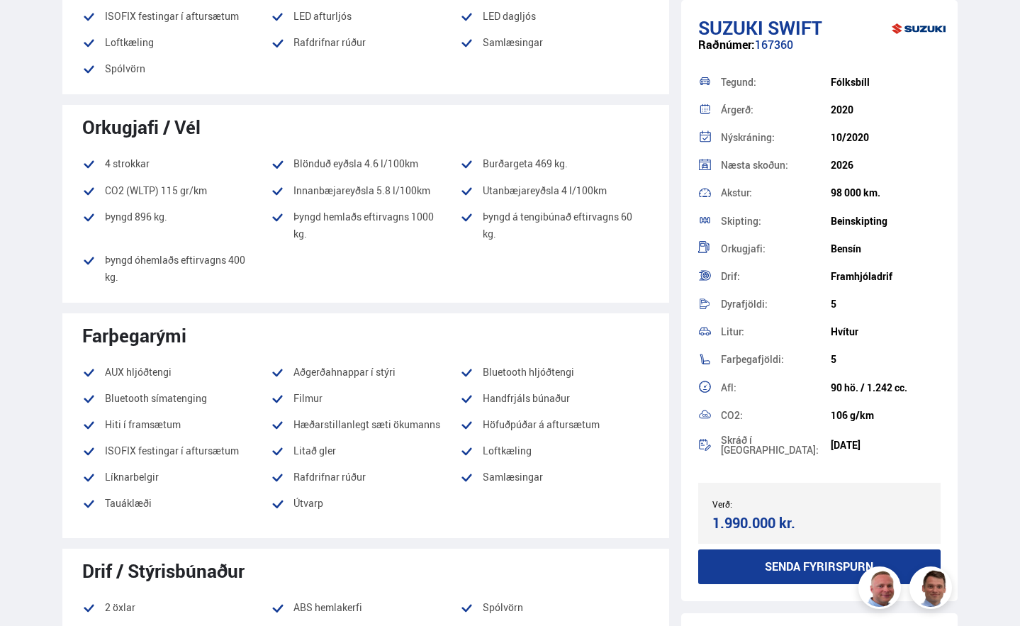
scroll to position [586, 0]
